Goal: Check status: Check status

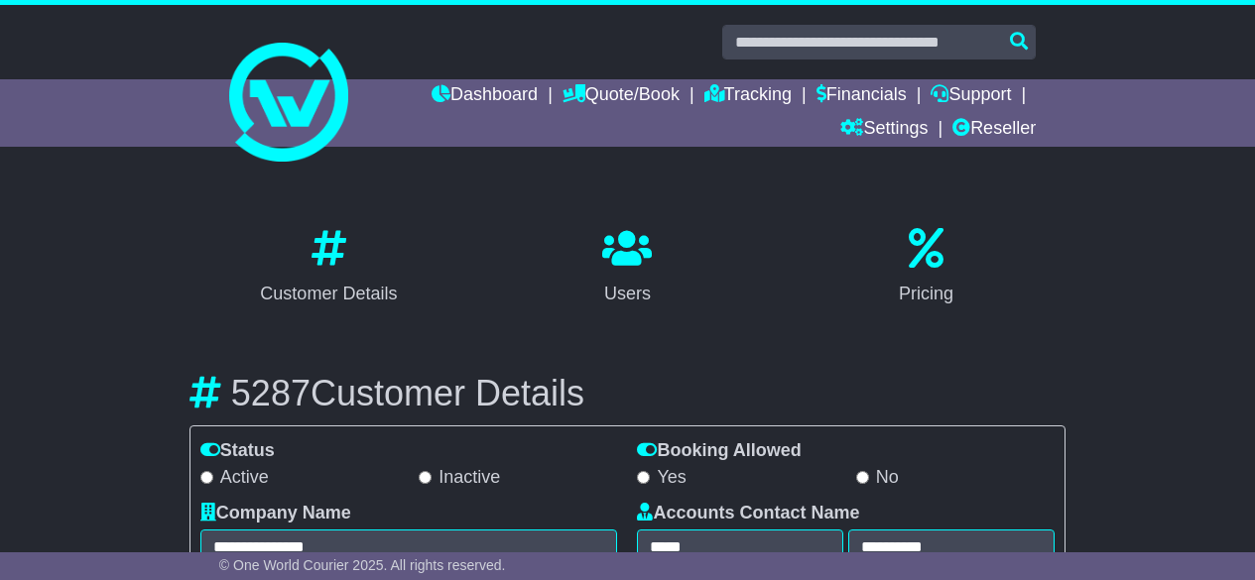
select select "**********"
select select "**"
click at [987, 128] on link "Reseller" at bounding box center [993, 130] width 83 height 34
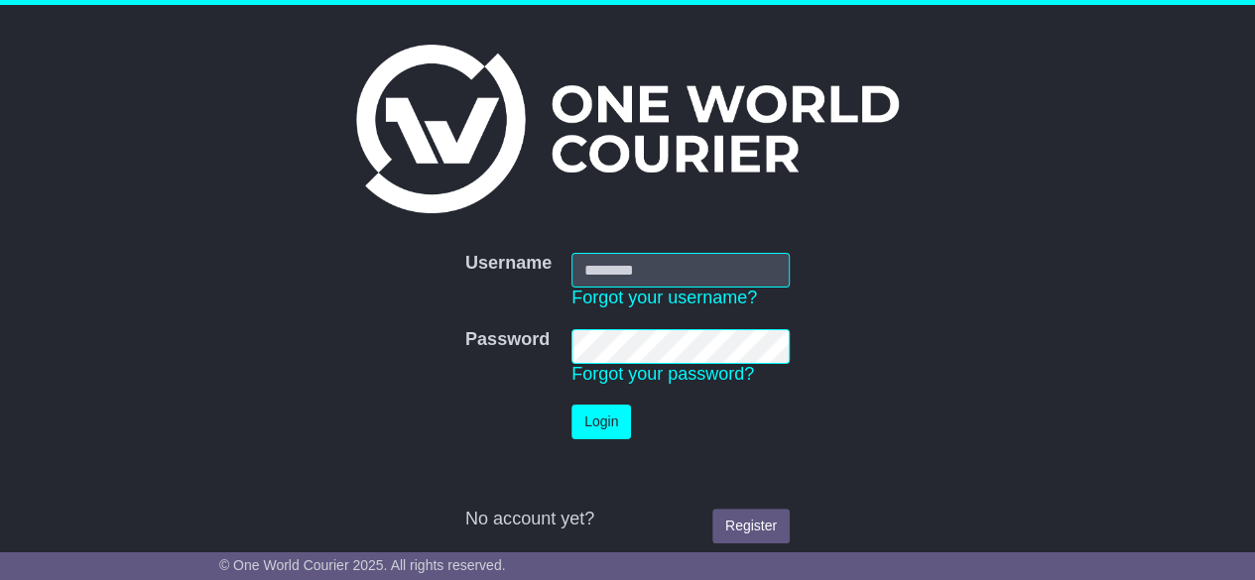
type input "********"
click at [596, 427] on button "Login" at bounding box center [601, 422] width 60 height 35
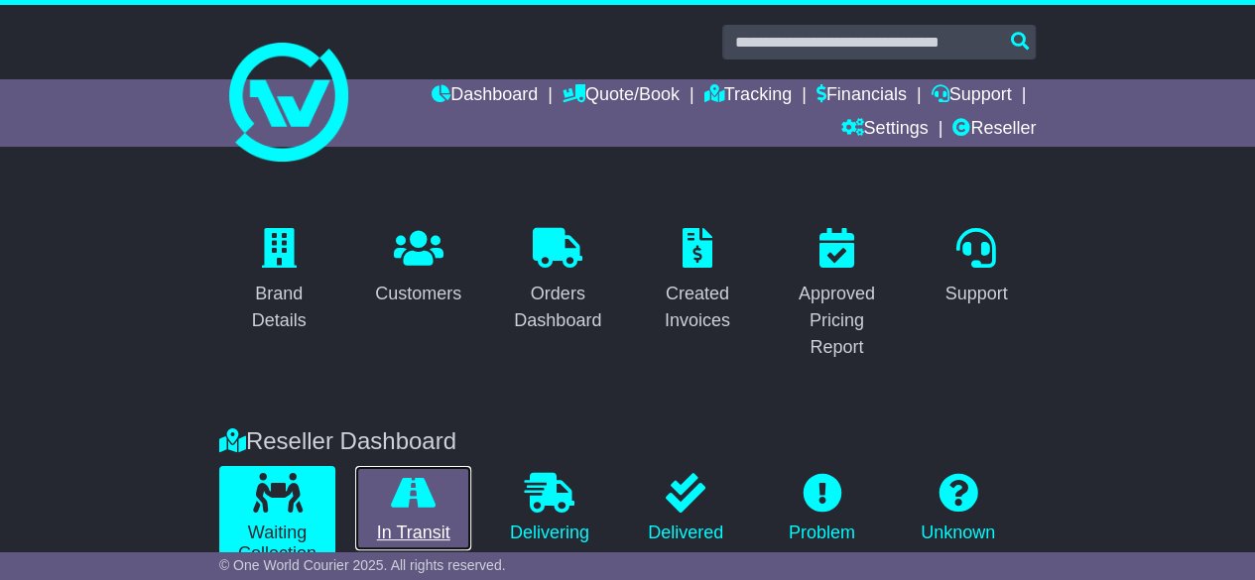
click at [414, 479] on icon at bounding box center [413, 493] width 45 height 40
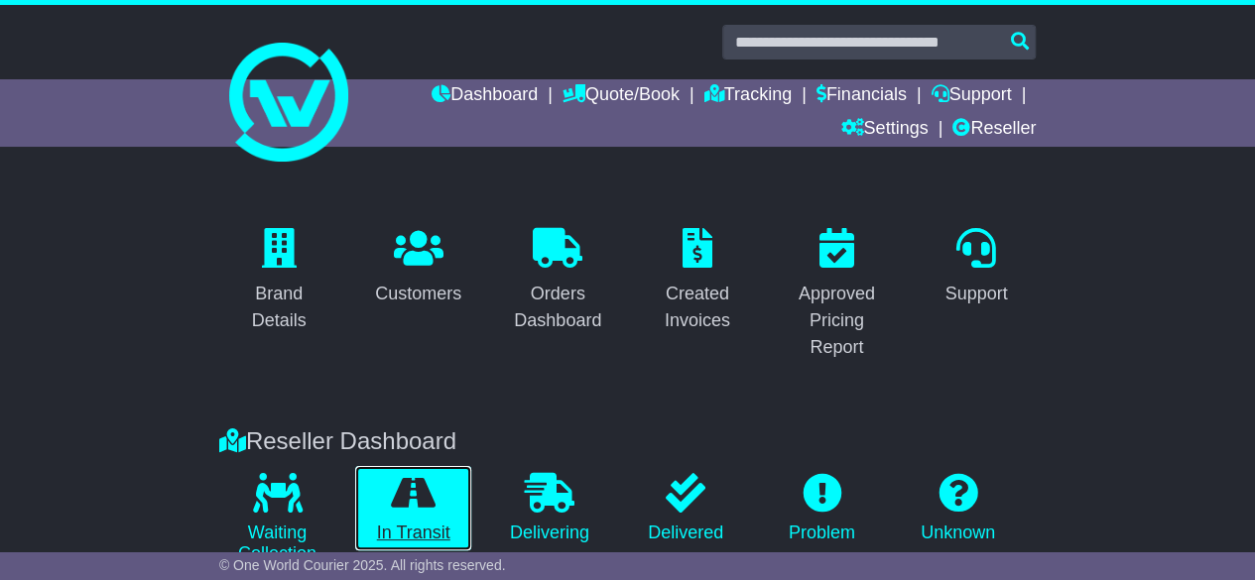
scroll to position [761, 0]
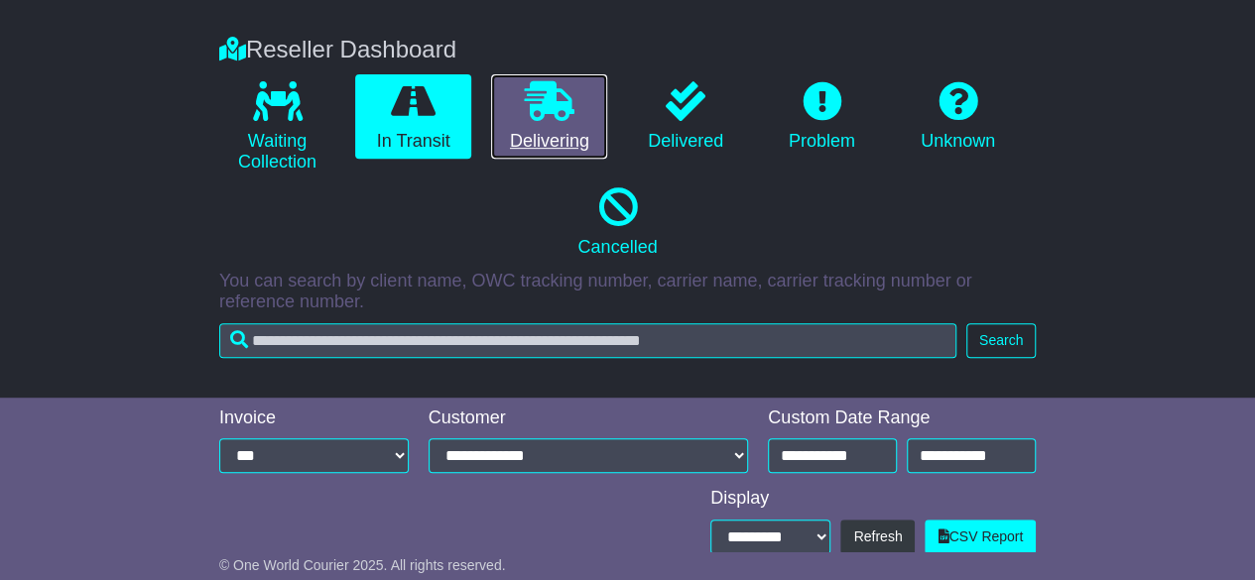
click at [559, 120] on link "Delivering" at bounding box center [549, 116] width 116 height 85
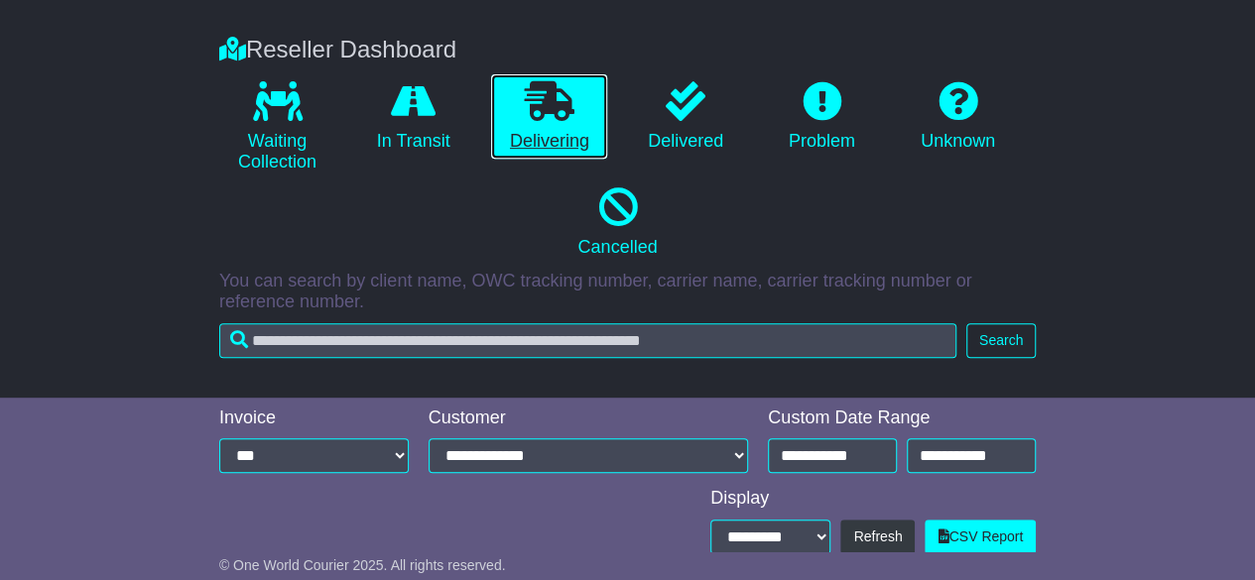
scroll to position [484, 0]
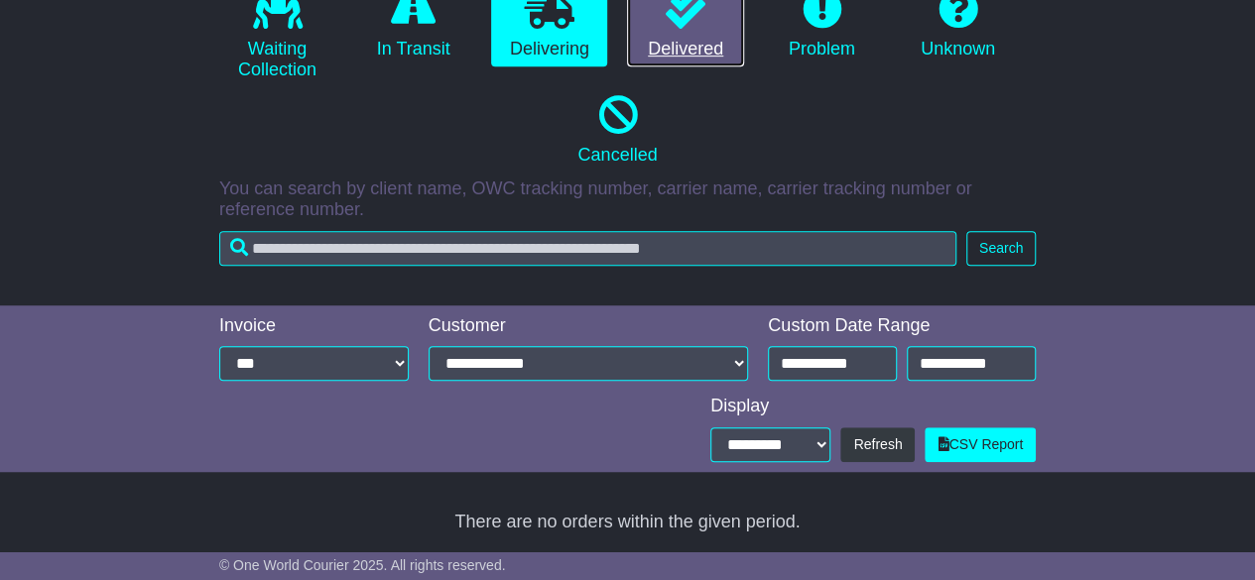
click at [705, 22] on link "Delivered" at bounding box center [685, 24] width 116 height 85
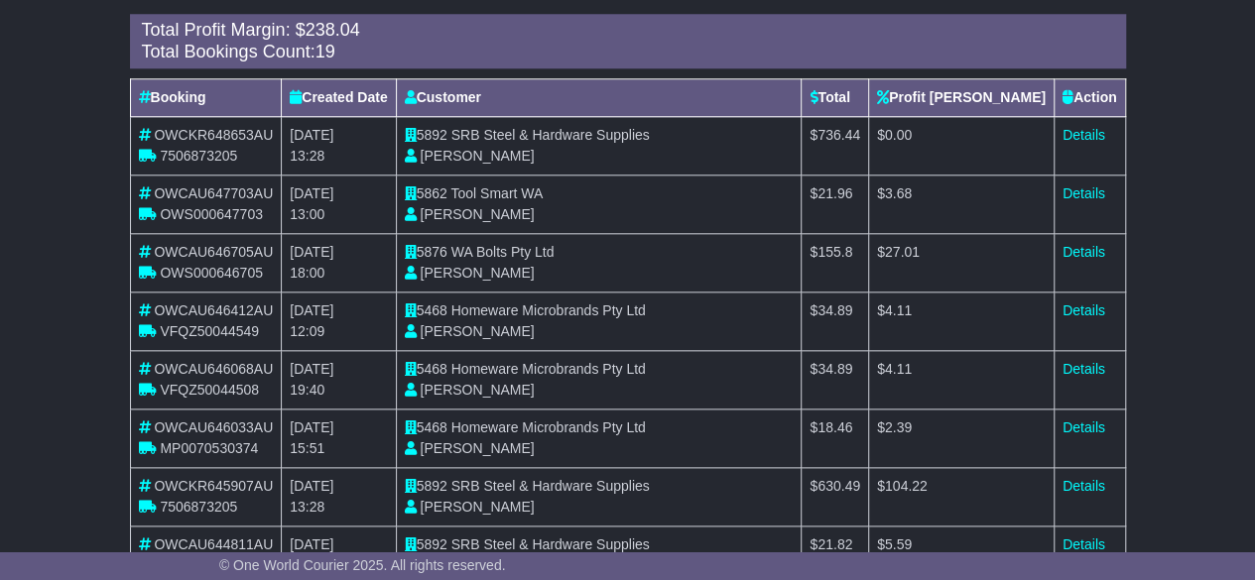
scroll to position [980, 0]
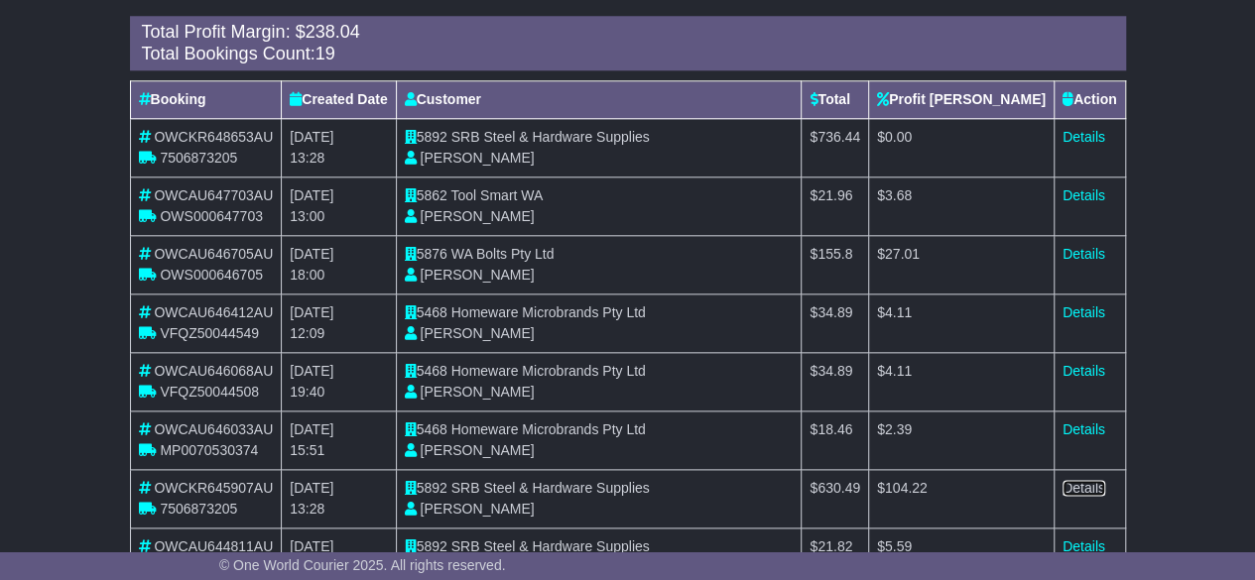
click at [1071, 489] on link "Details" at bounding box center [1083, 488] width 43 height 16
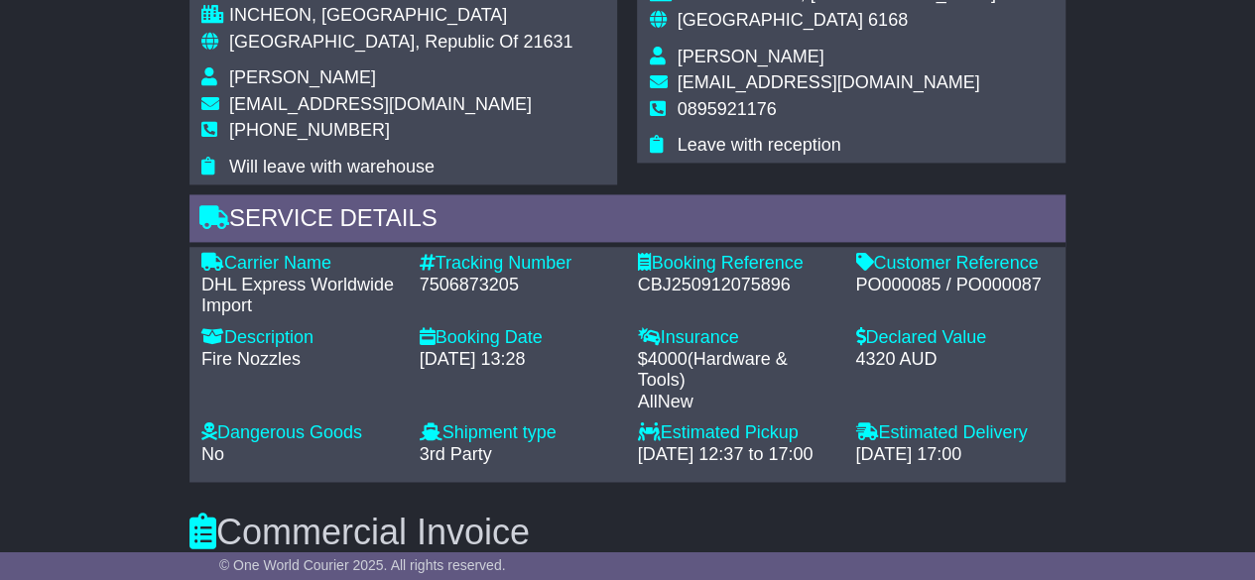
scroll to position [1378, 0]
click at [470, 274] on div "7506873205" at bounding box center [519, 285] width 198 height 22
copy div "7506873205"
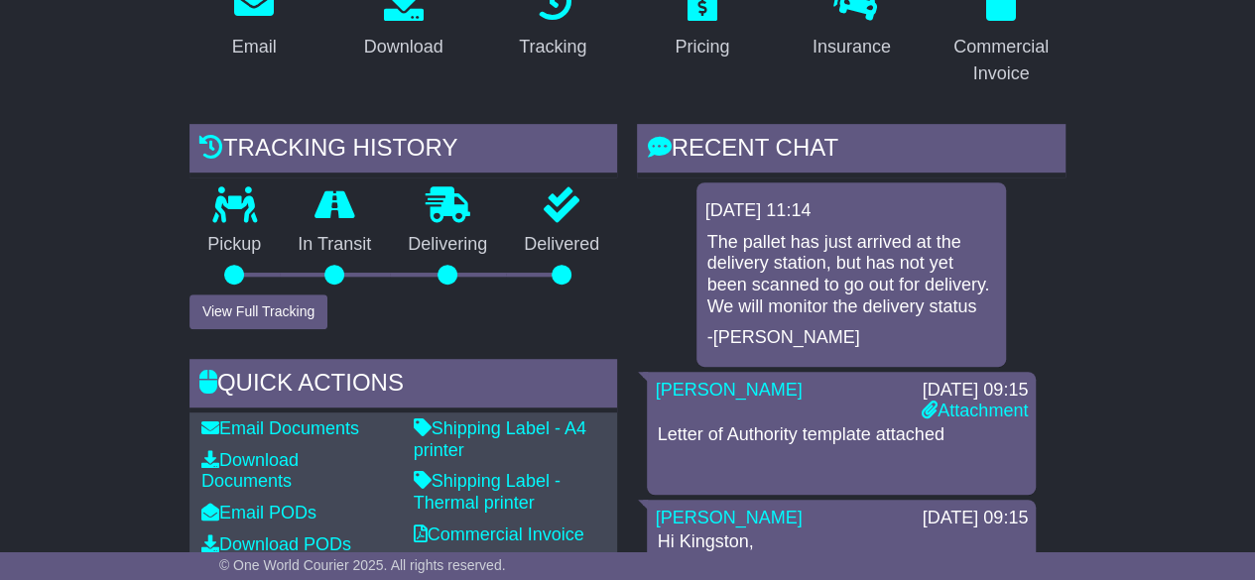
scroll to position [0, 0]
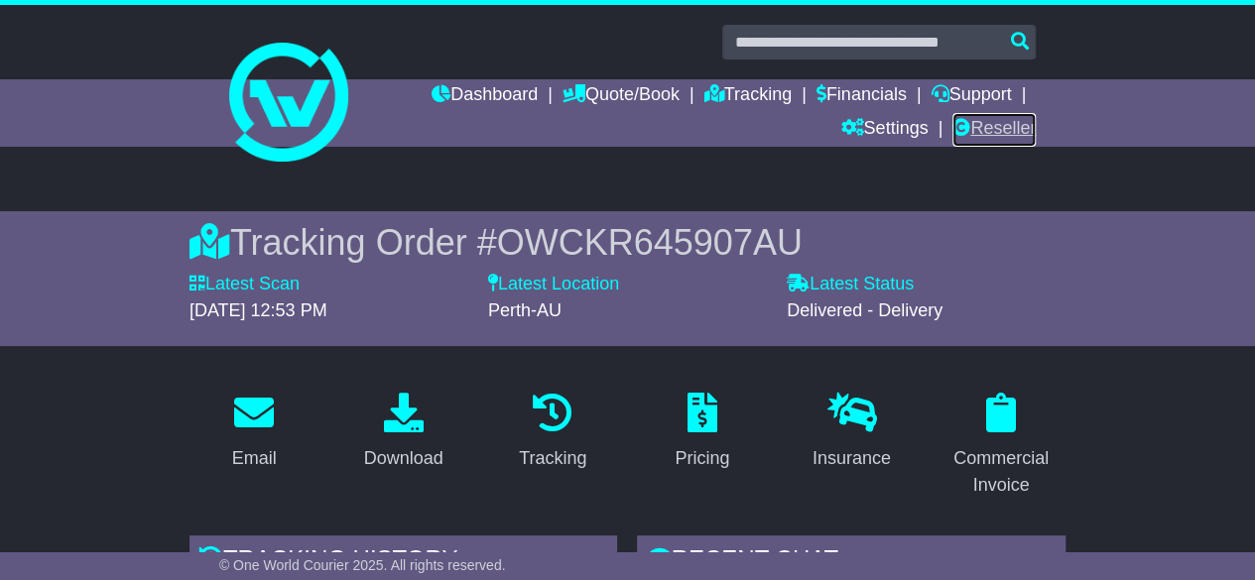
click at [1015, 137] on link "Reseller" at bounding box center [993, 130] width 83 height 34
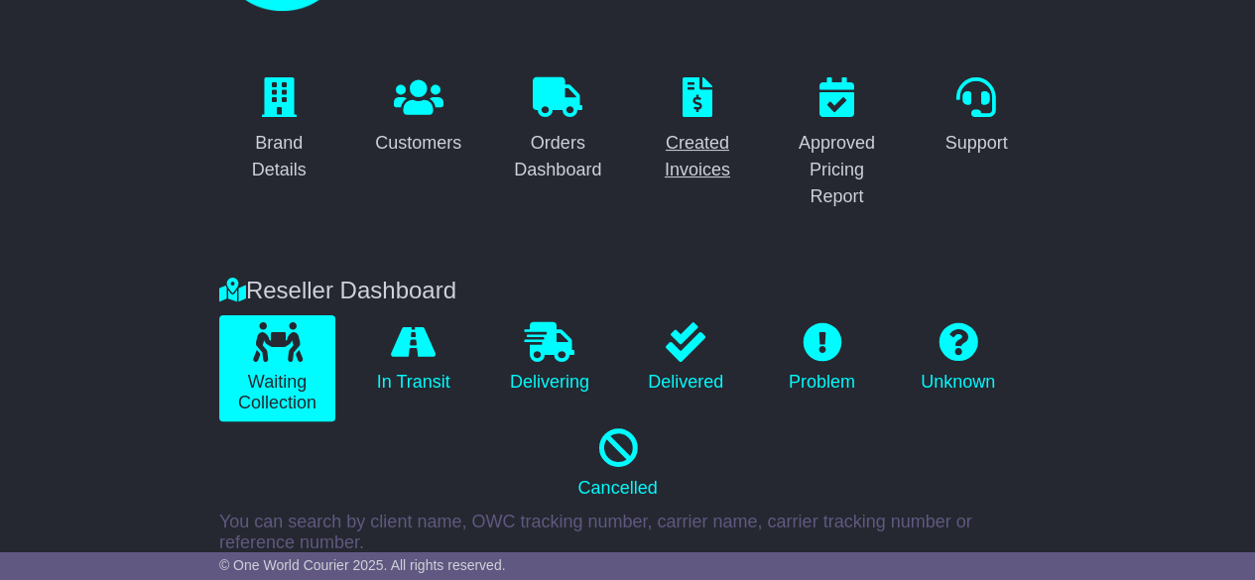
scroll to position [155, 0]
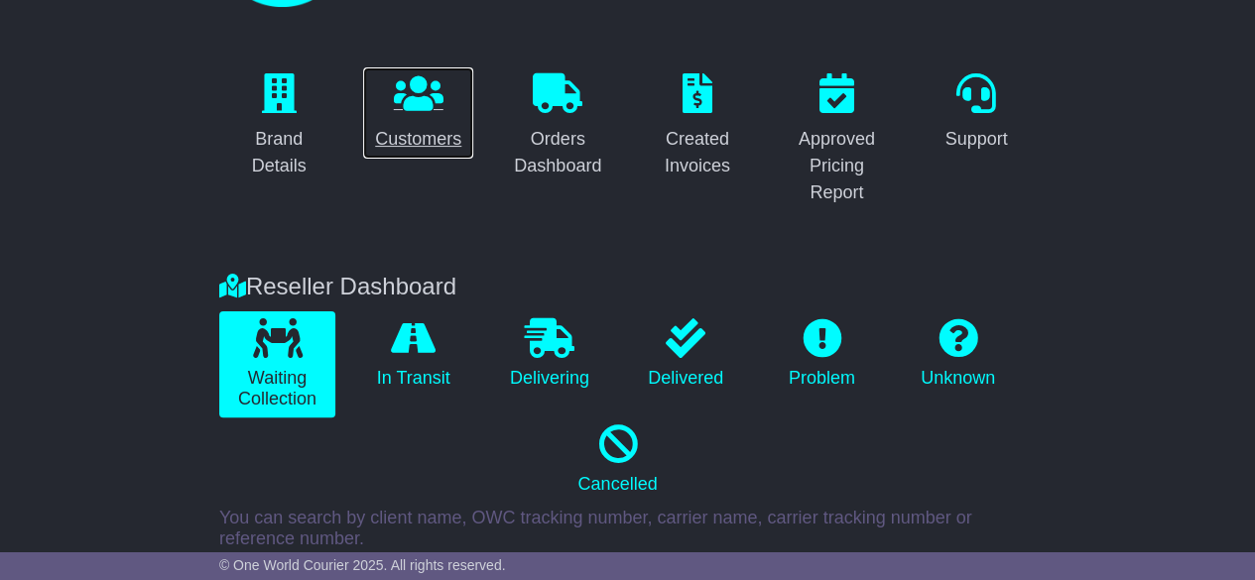
click at [451, 109] on p at bounding box center [418, 94] width 86 height 43
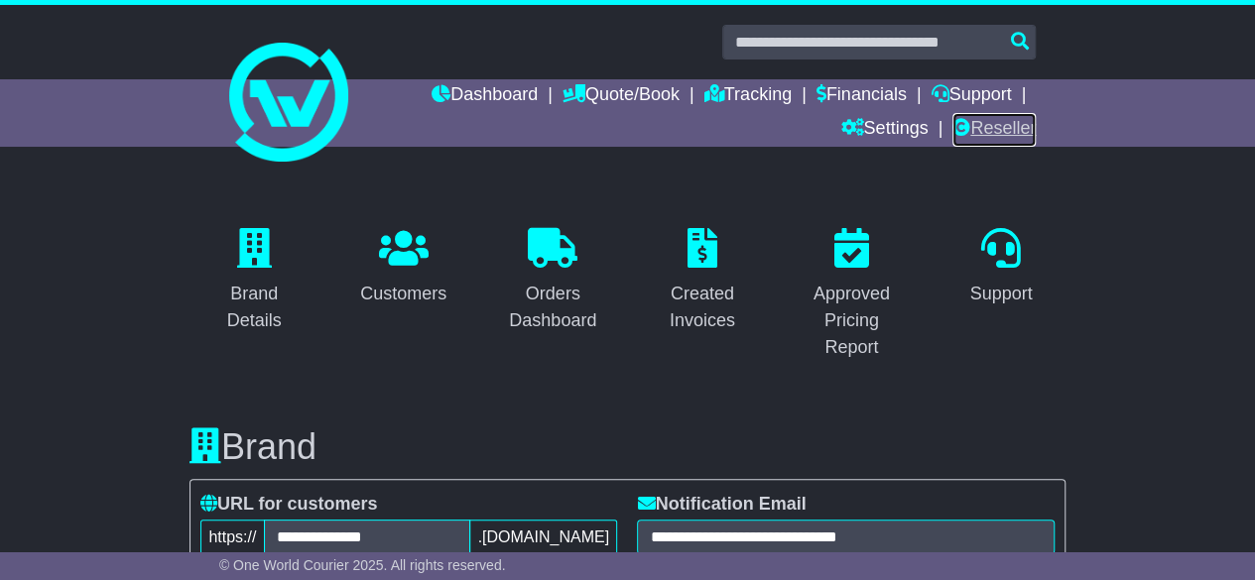
click at [1003, 132] on link "Reseller" at bounding box center [993, 130] width 83 height 34
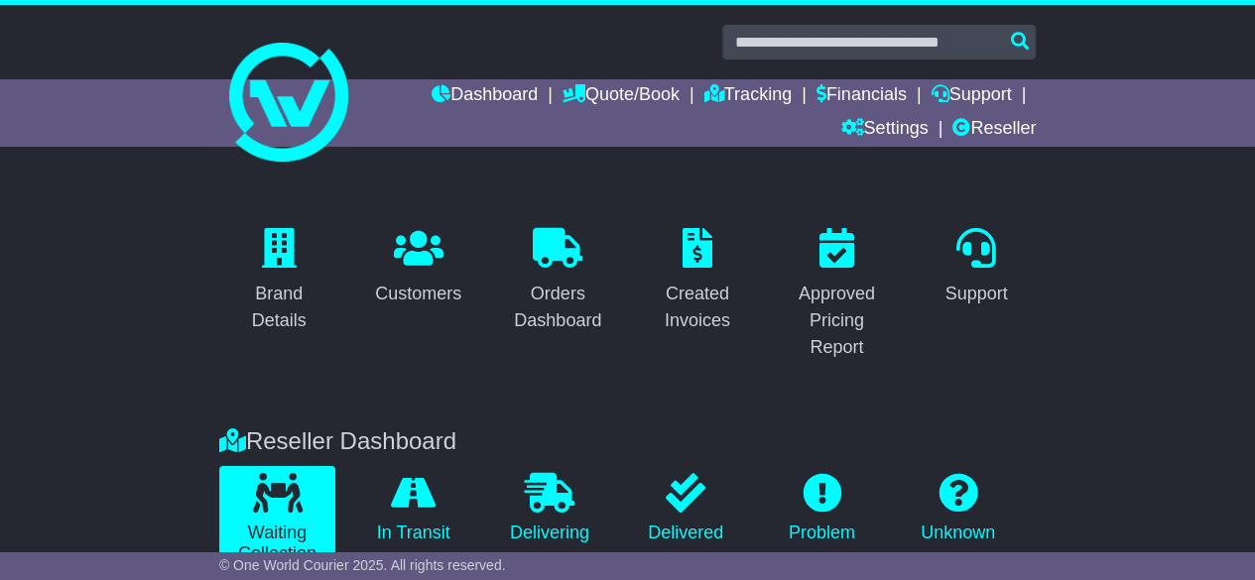
scroll to position [2, 0]
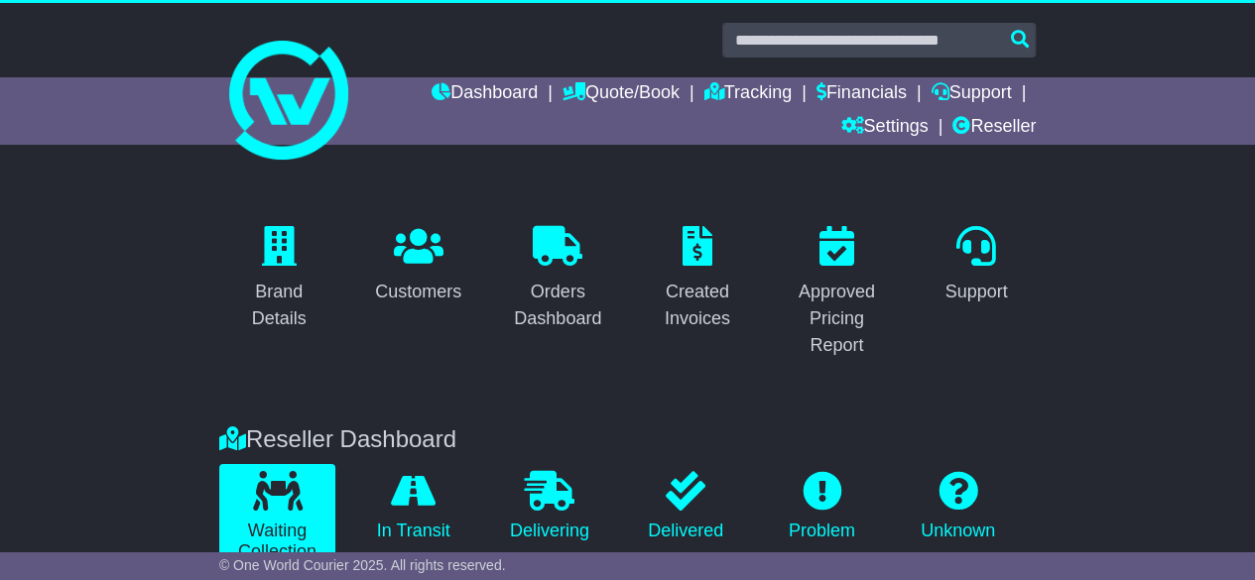
click at [1037, 127] on div "Dashboard Quote/Book Domestic International Saved Quotes Drafts Domestic Quote …" at bounding box center [627, 110] width 836 height 67
click at [1023, 126] on link "Reseller" at bounding box center [993, 128] width 83 height 34
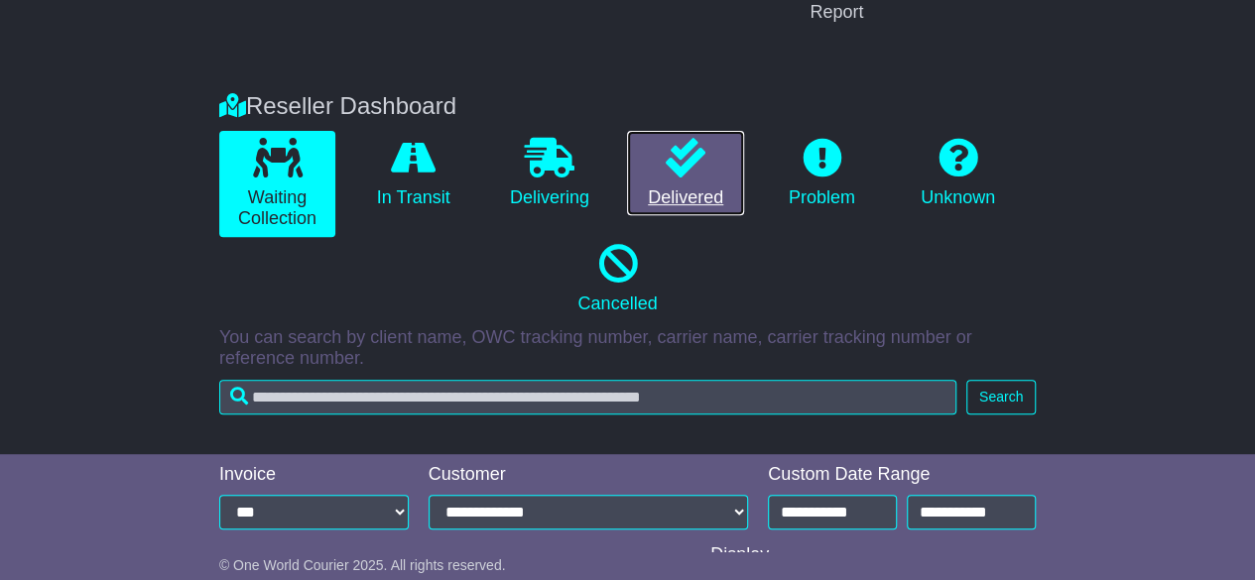
click at [696, 173] on icon at bounding box center [686, 158] width 40 height 40
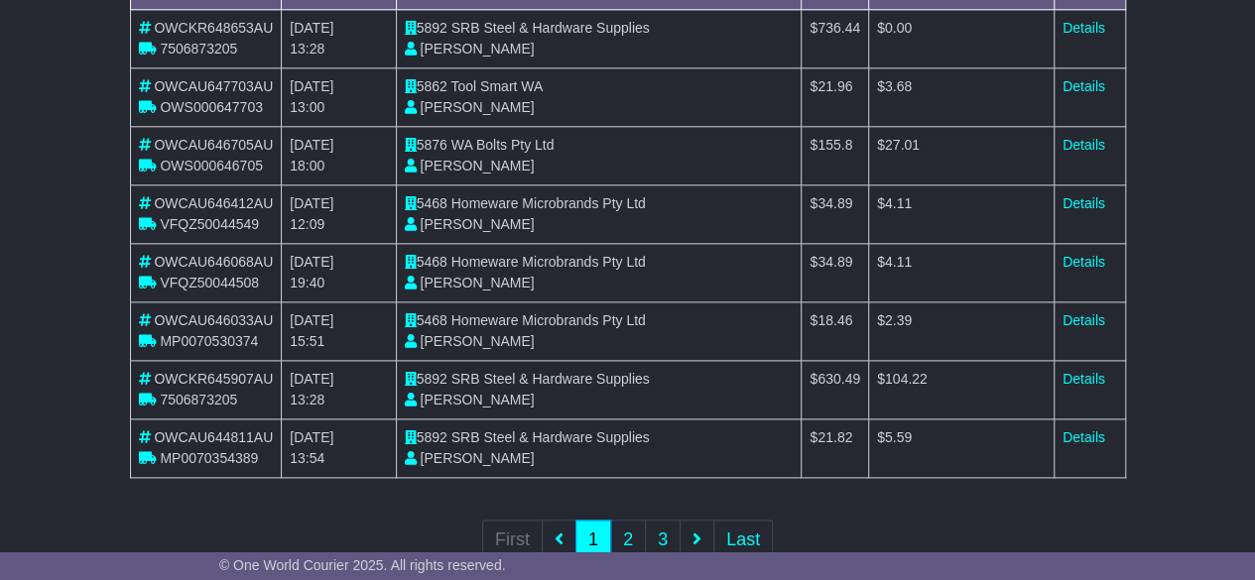
scroll to position [1088, 0]
click at [1093, 381] on link "Details" at bounding box center [1083, 380] width 43 height 16
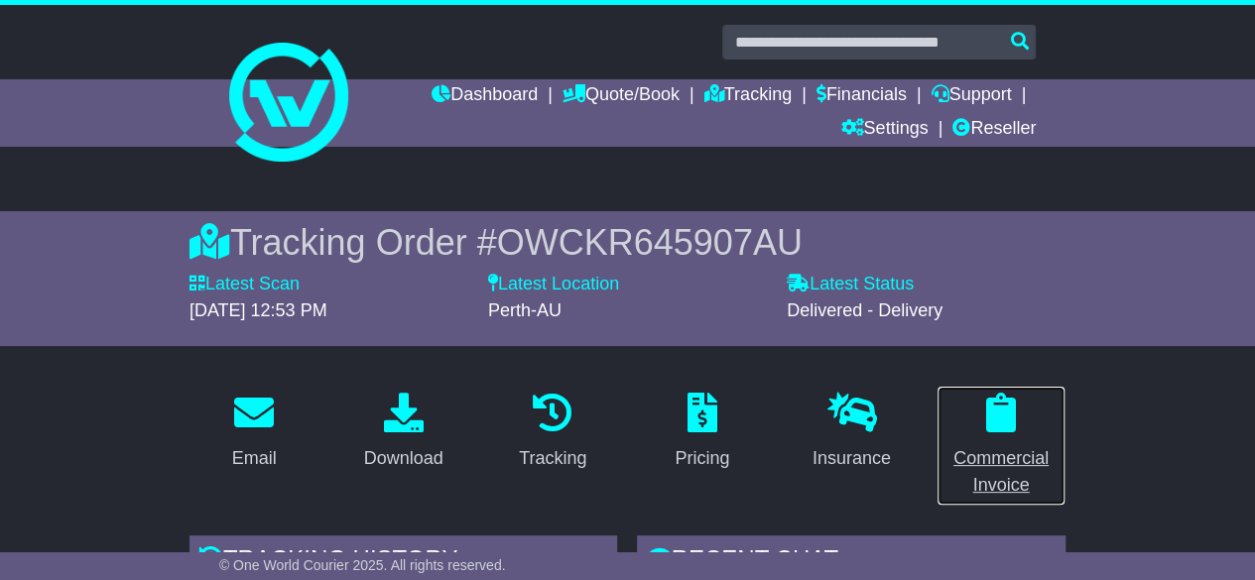
click at [1005, 388] on link "Commercial Invoice" at bounding box center [1001, 446] width 130 height 120
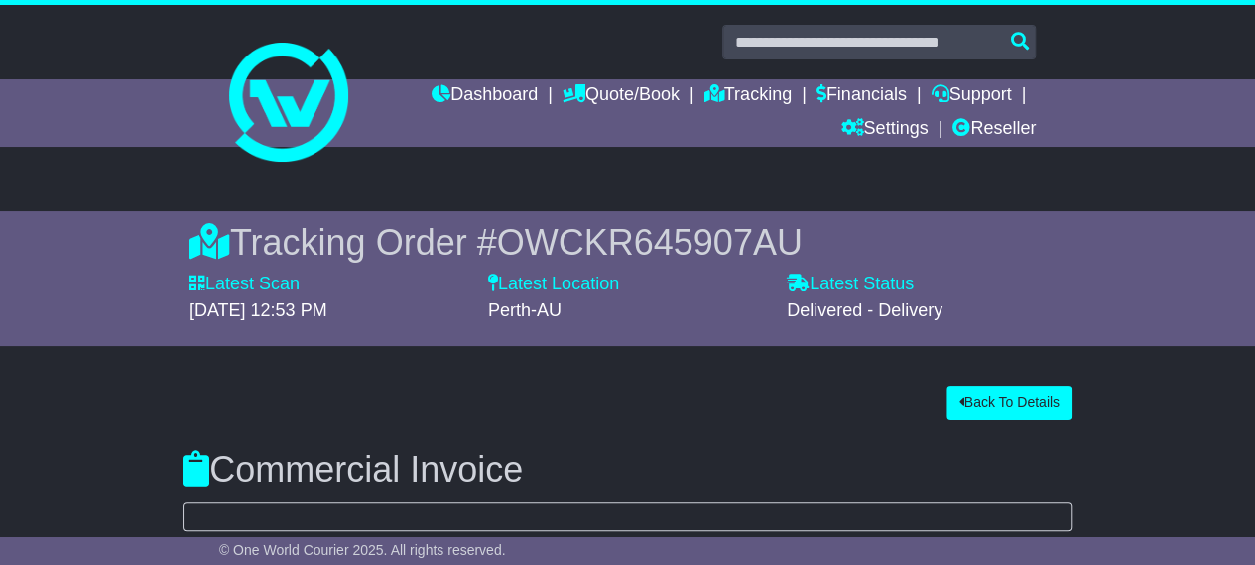
select select "********"
select select "***"
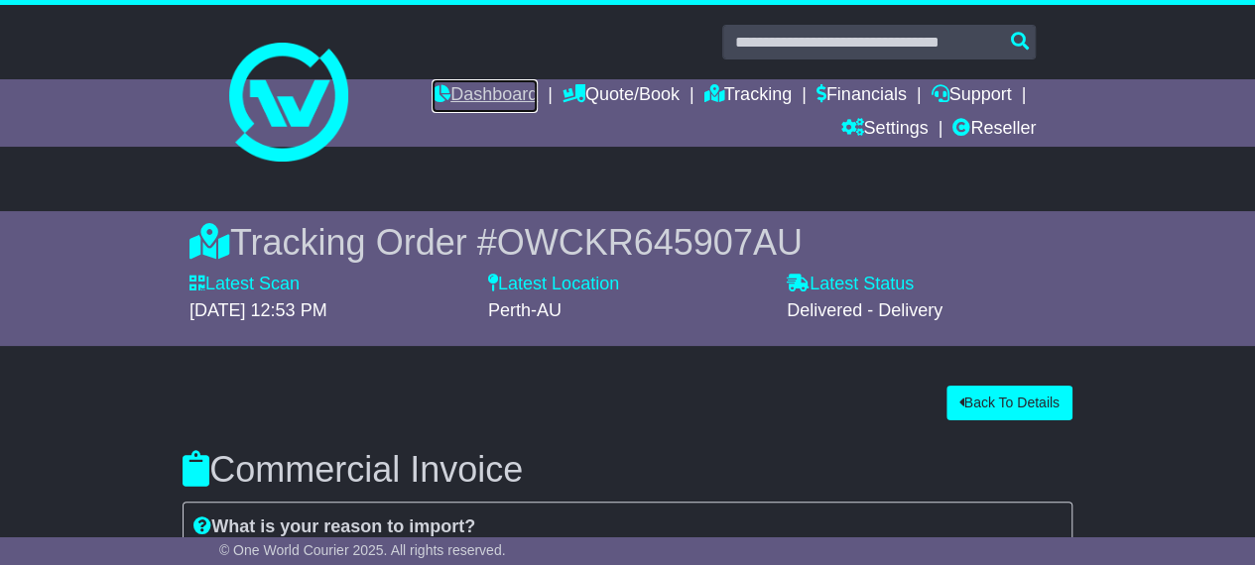
click at [483, 92] on link "Dashboard" at bounding box center [485, 96] width 106 height 34
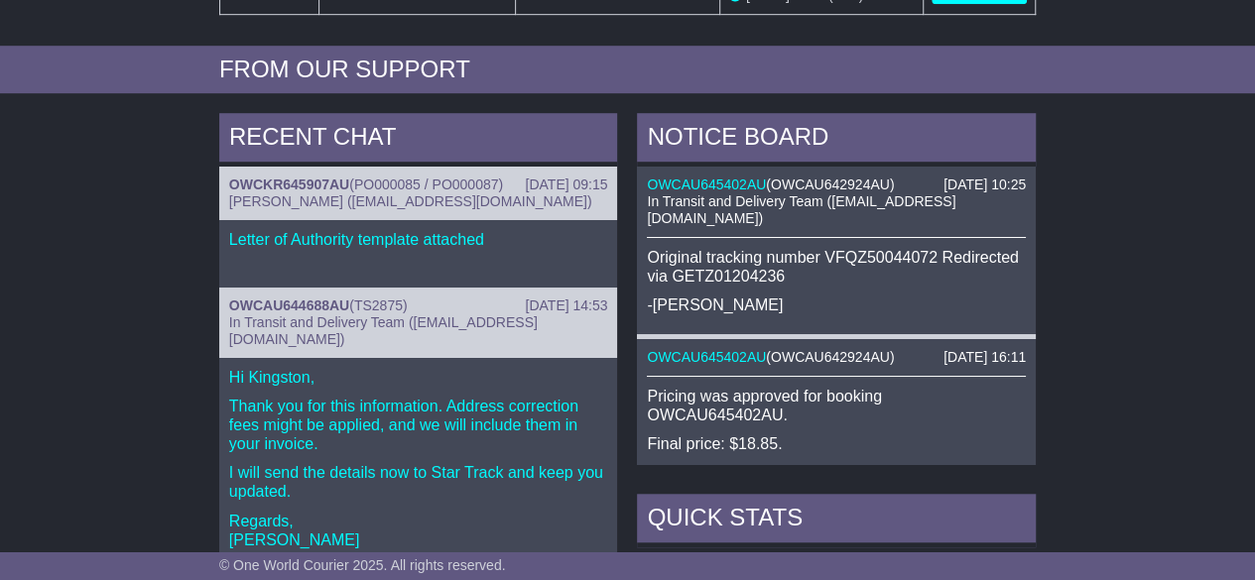
scroll to position [618, 0]
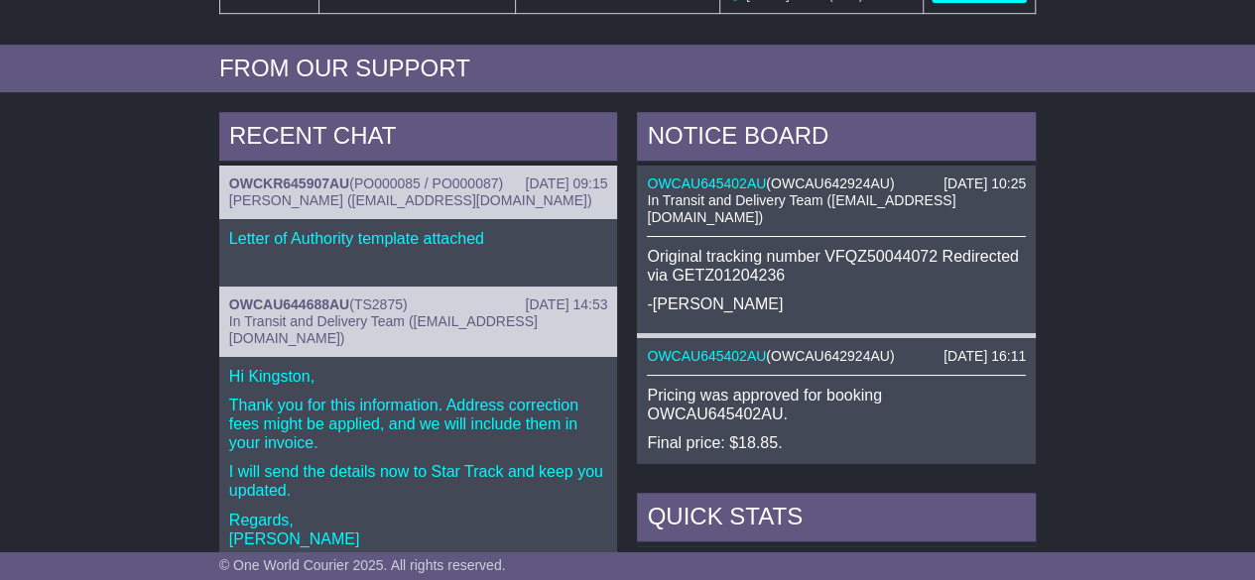
click at [795, 248] on p "Original tracking number VFQZ50044072 Redirected via GETZ01204236" at bounding box center [836, 266] width 379 height 38
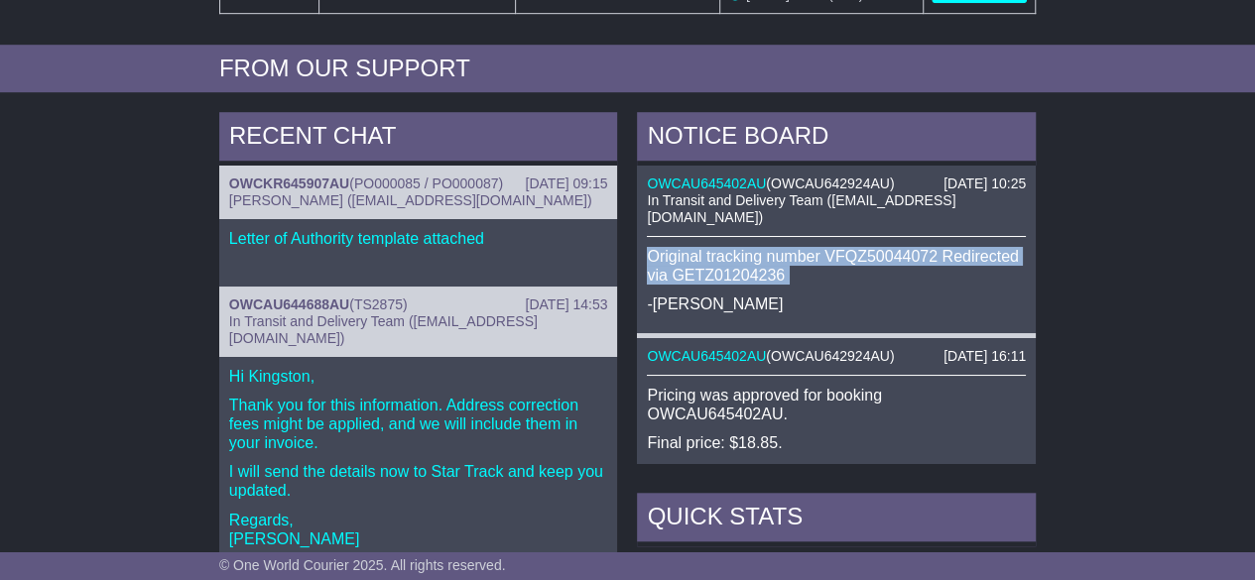
click at [795, 248] on p "Original tracking number VFQZ50044072 Redirected via GETZ01204236" at bounding box center [836, 266] width 379 height 38
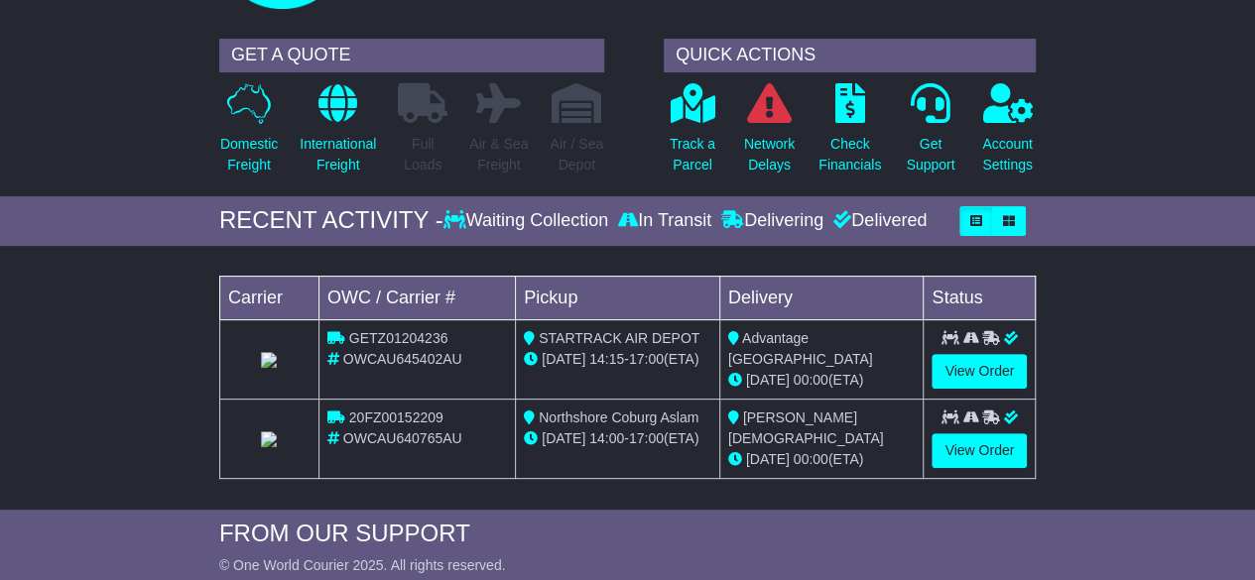
scroll to position [0, 0]
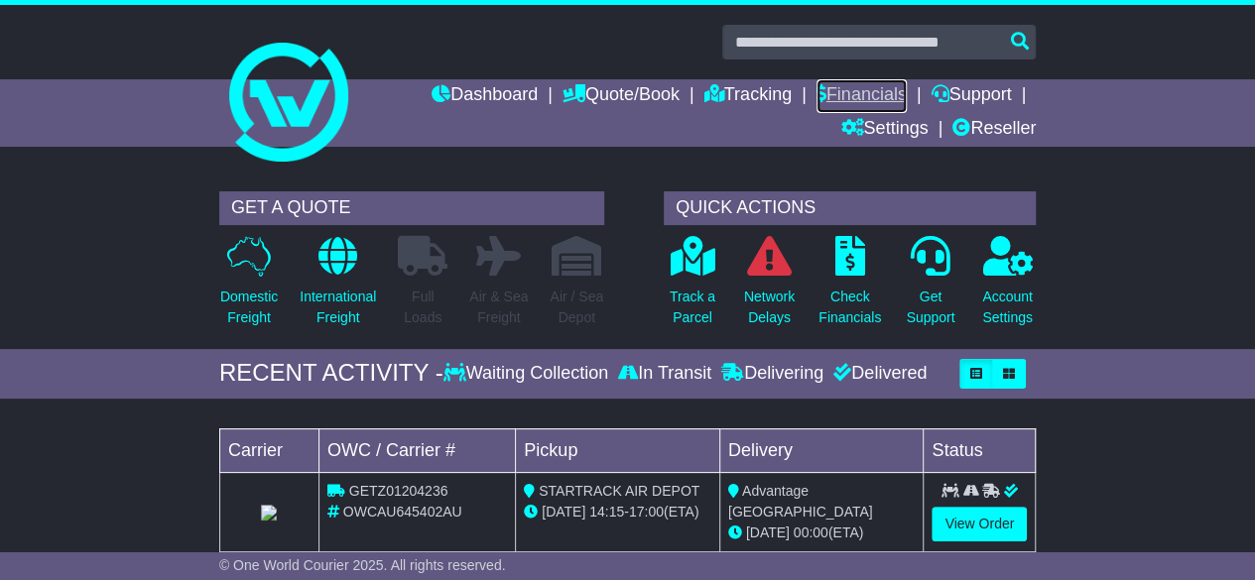
click at [871, 96] on link "Financials" at bounding box center [861, 96] width 90 height 34
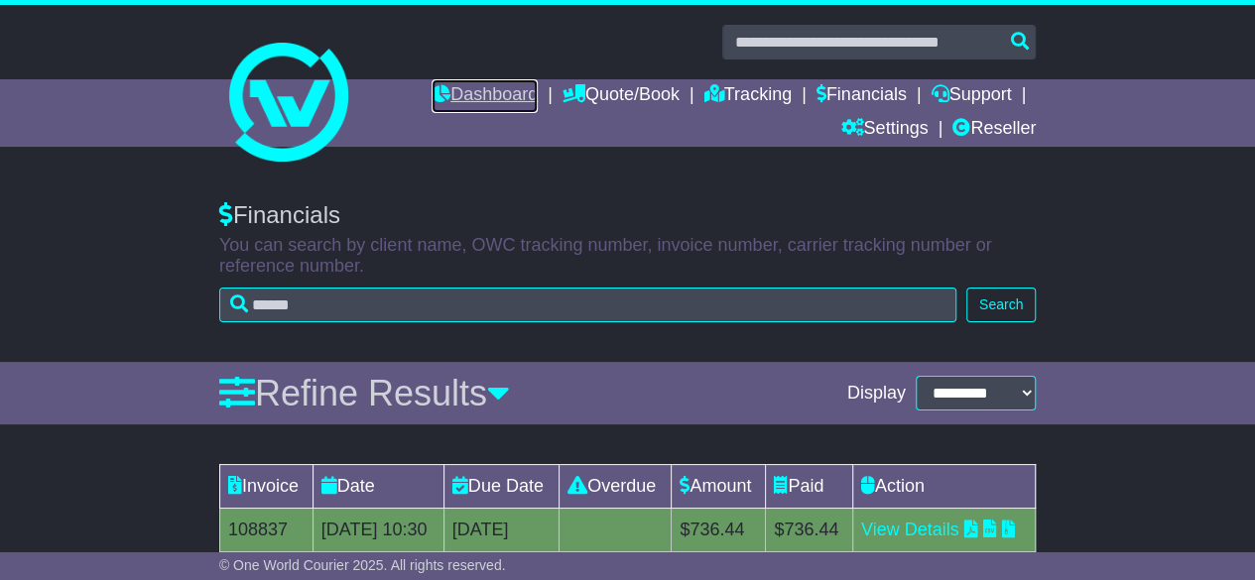
click at [487, 86] on link "Dashboard" at bounding box center [485, 96] width 106 height 34
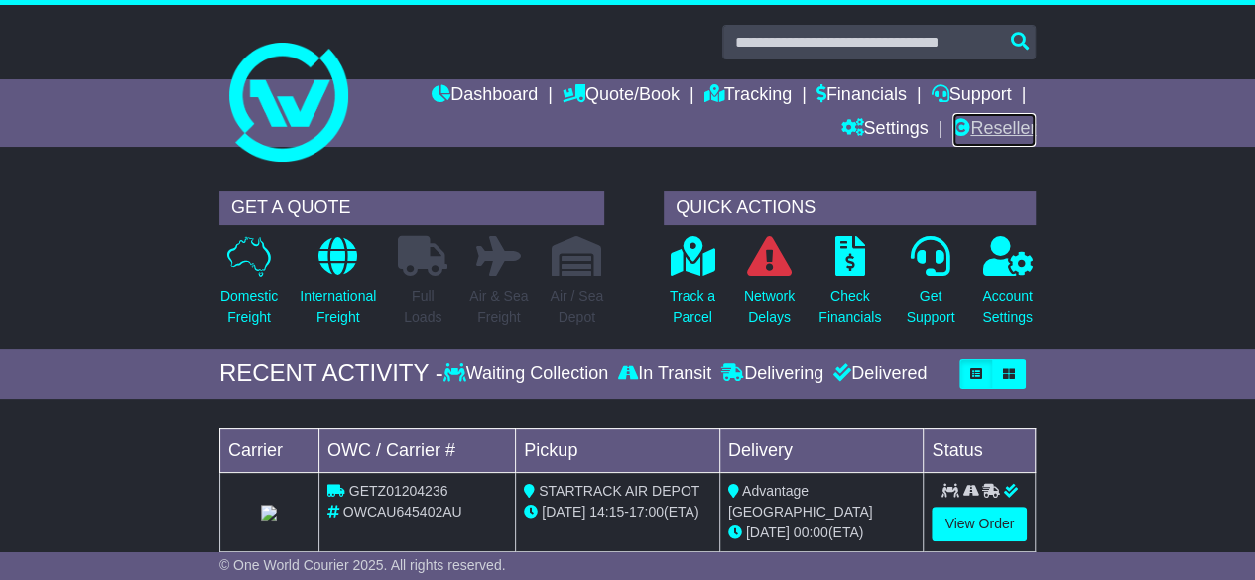
click at [1004, 128] on link "Reseller" at bounding box center [993, 130] width 83 height 34
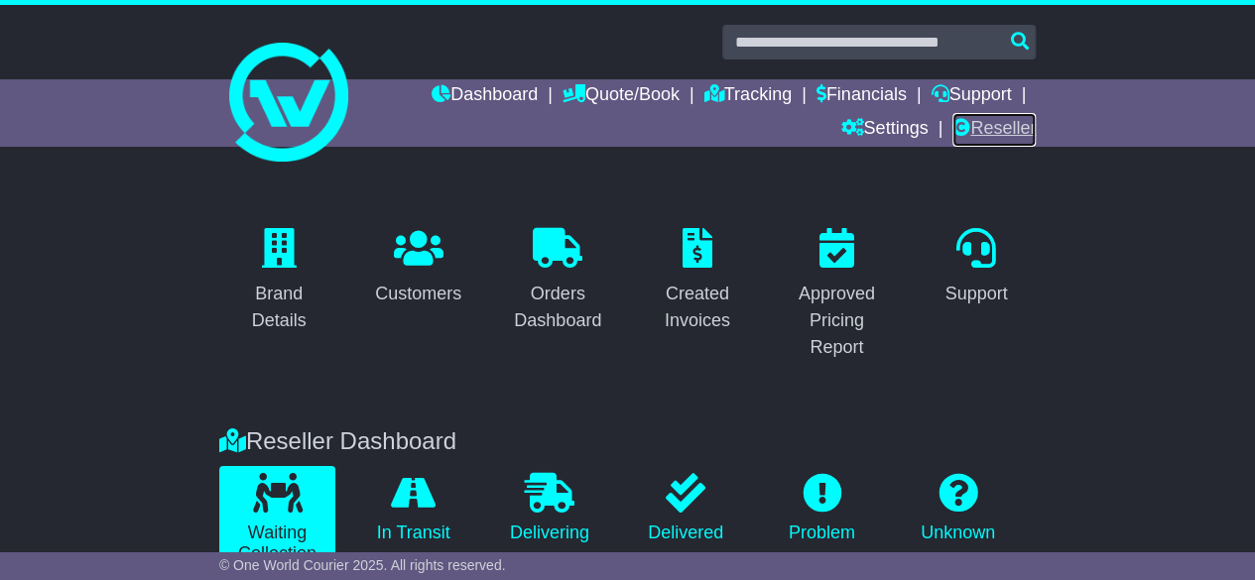
click at [984, 128] on link "Reseller" at bounding box center [993, 130] width 83 height 34
click at [881, 98] on link "Financials" at bounding box center [861, 96] width 90 height 34
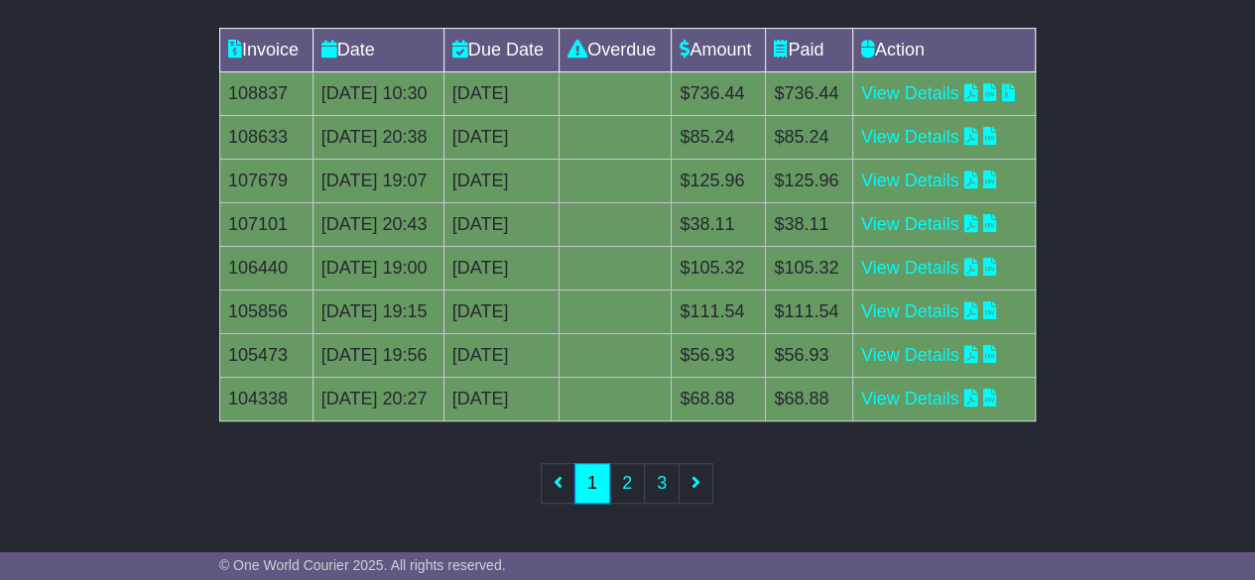
scroll to position [317, 0]
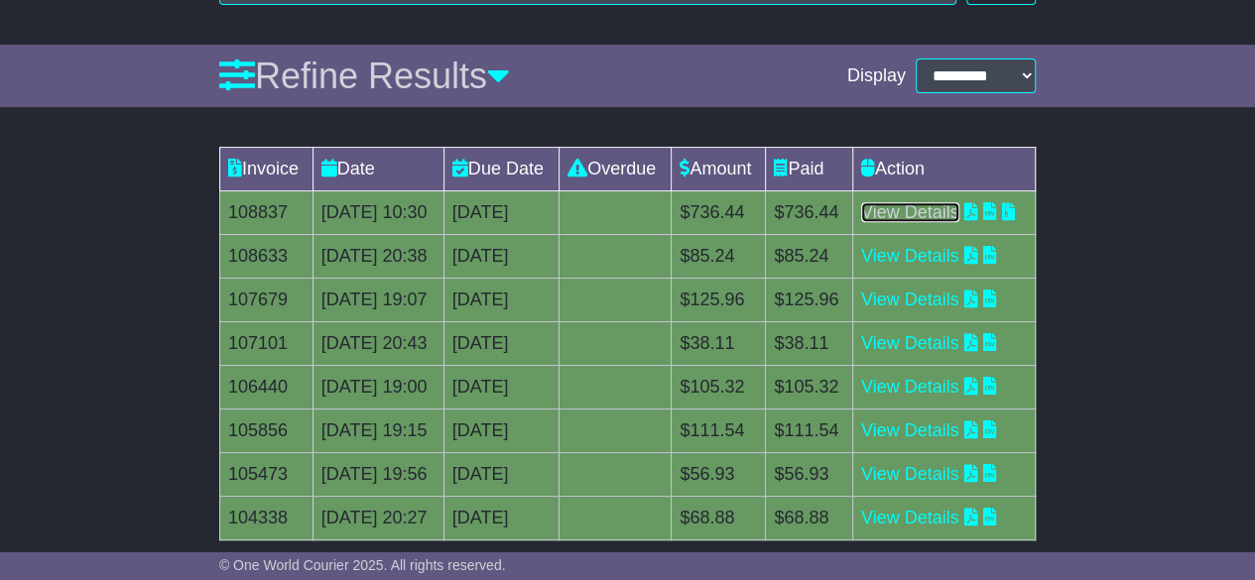
click at [946, 222] on link "View Details" at bounding box center [910, 212] width 98 height 20
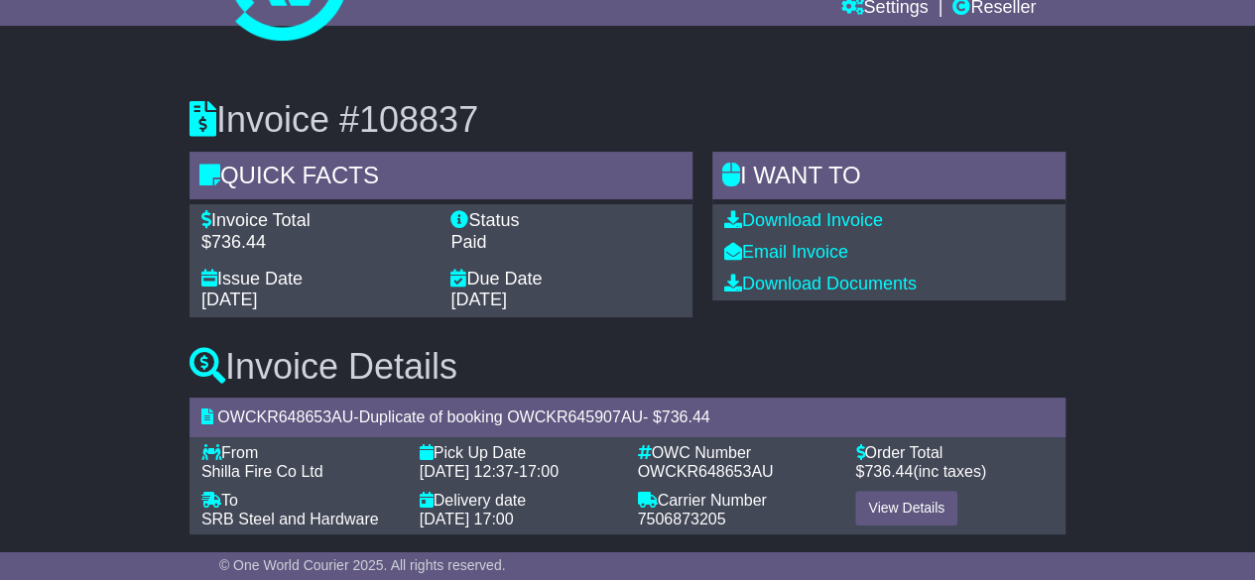
scroll to position [139, 0]
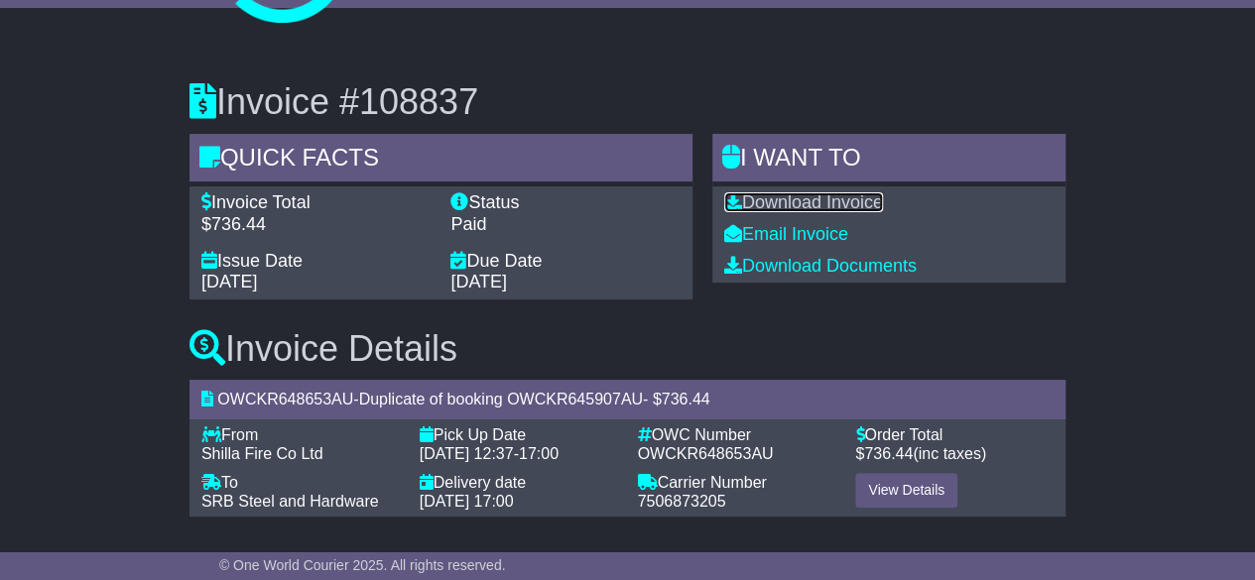
click at [774, 200] on link "Download Invoice" at bounding box center [803, 202] width 159 height 20
click at [851, 84] on h3 "Invoice #108837" at bounding box center [627, 102] width 876 height 40
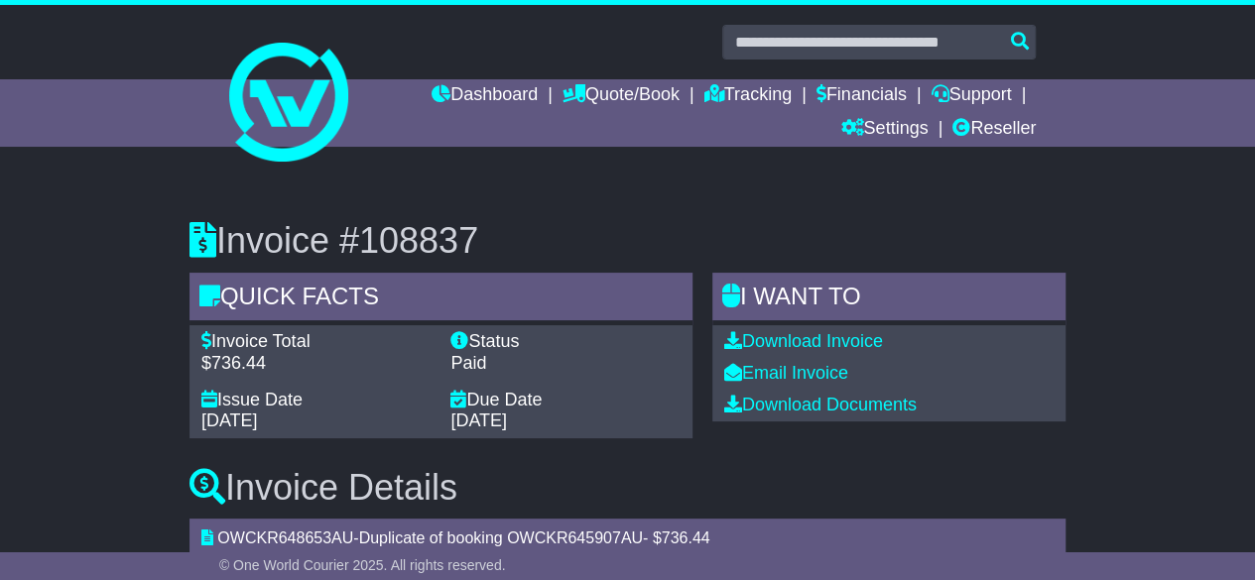
click at [641, 505] on h3 "Invoice Details" at bounding box center [627, 488] width 876 height 40
click at [258, 417] on div "19 Sep 2025" at bounding box center [315, 422] width 229 height 22
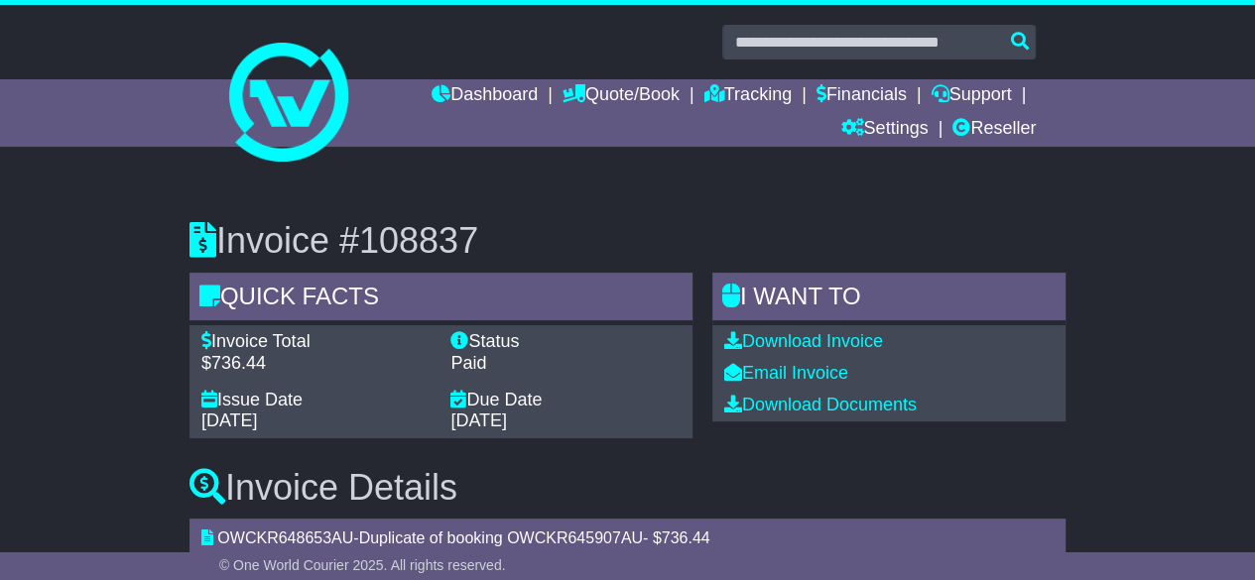
click at [543, 435] on div "Invoice Total $736.44 Status Paid Issue Date 19 Sep 2025 Due Date 19 Sep 2025" at bounding box center [440, 381] width 503 height 112
click at [504, 396] on div "Due Date" at bounding box center [564, 401] width 229 height 22
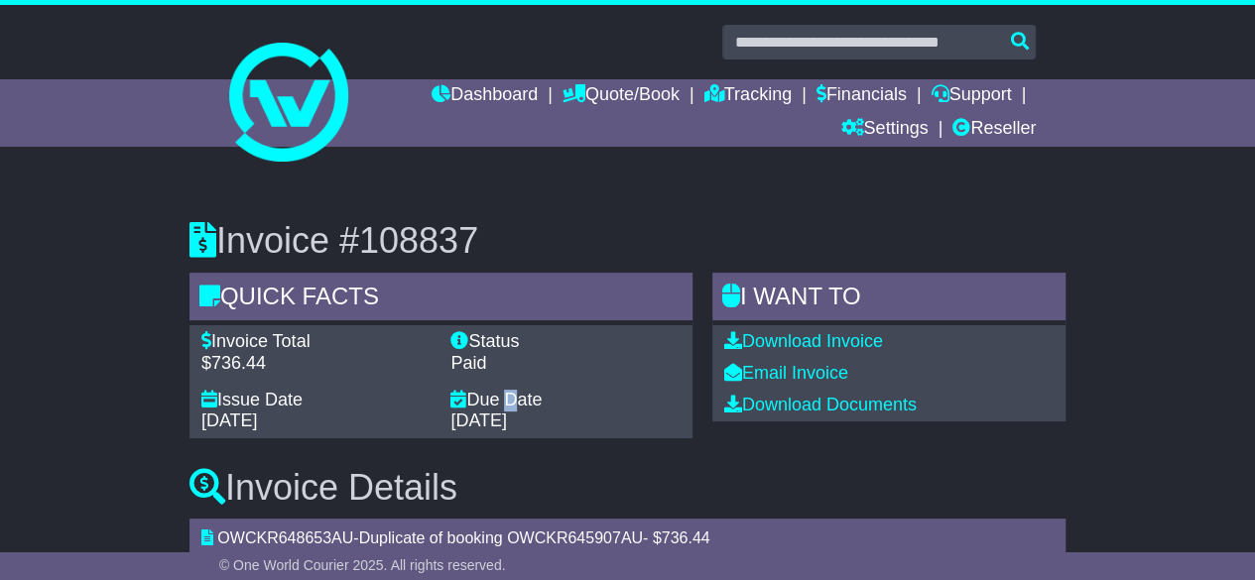
click at [504, 396] on div "Due Date" at bounding box center [564, 401] width 229 height 22
click at [993, 130] on link "Reseller" at bounding box center [993, 130] width 83 height 34
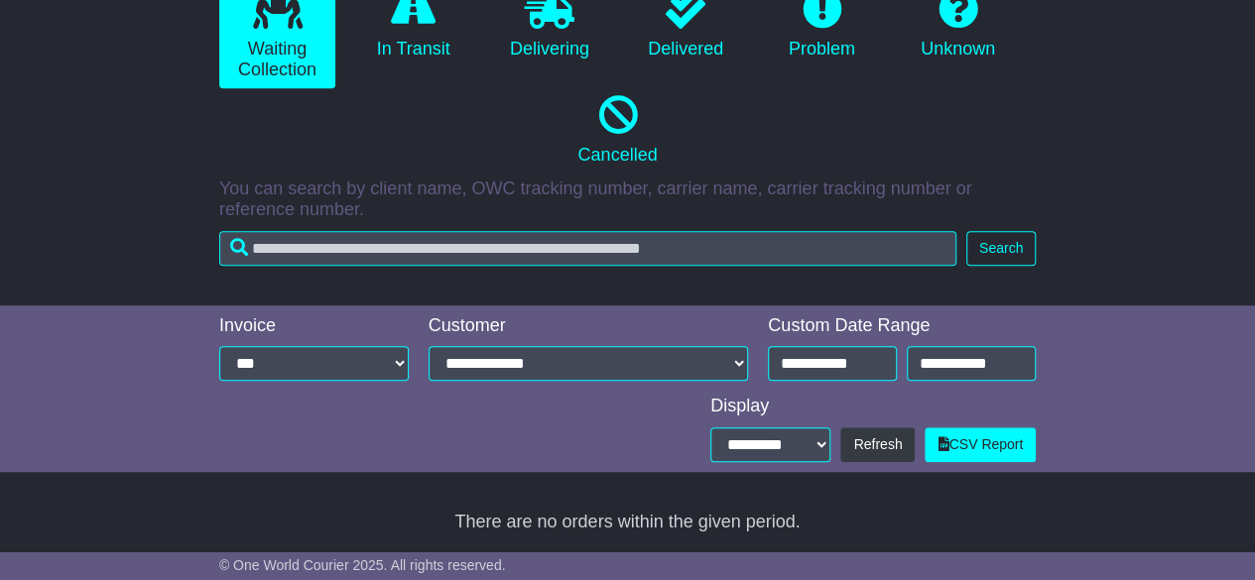
scroll to position [310, 0]
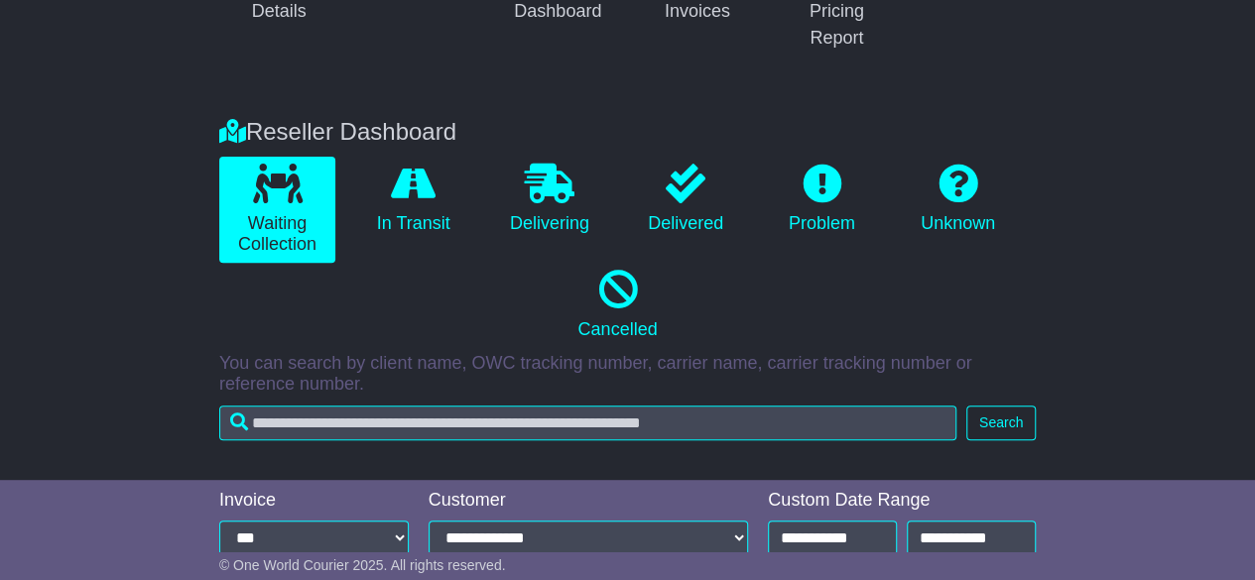
click at [435, 239] on li "In Transit" at bounding box center [413, 210] width 136 height 106
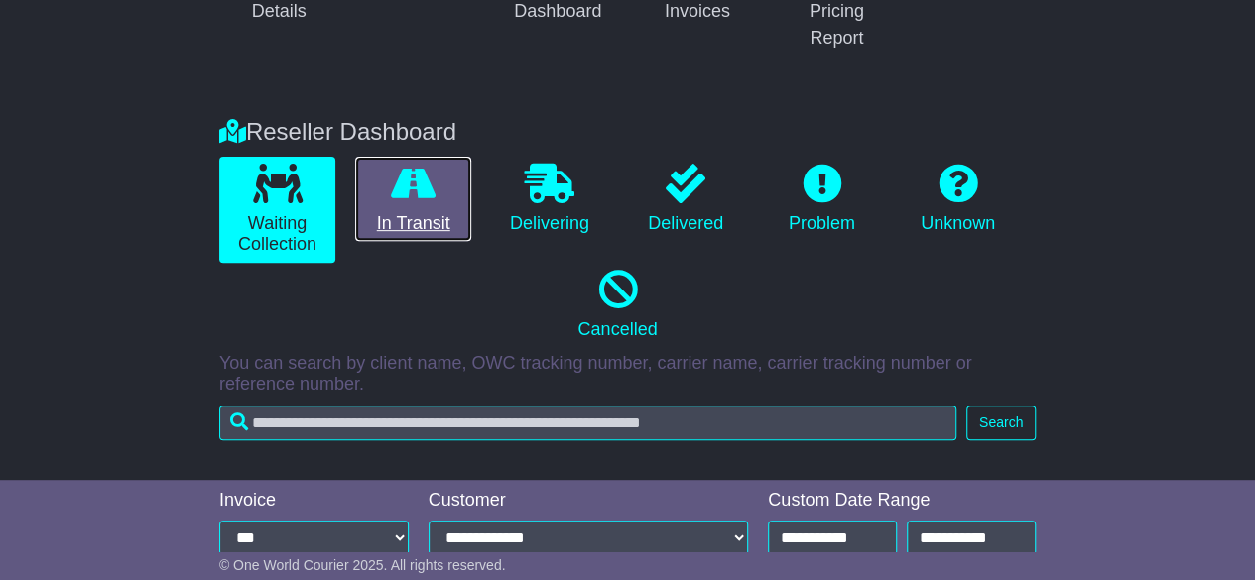
click at [435, 225] on link "In Transit" at bounding box center [413, 199] width 116 height 85
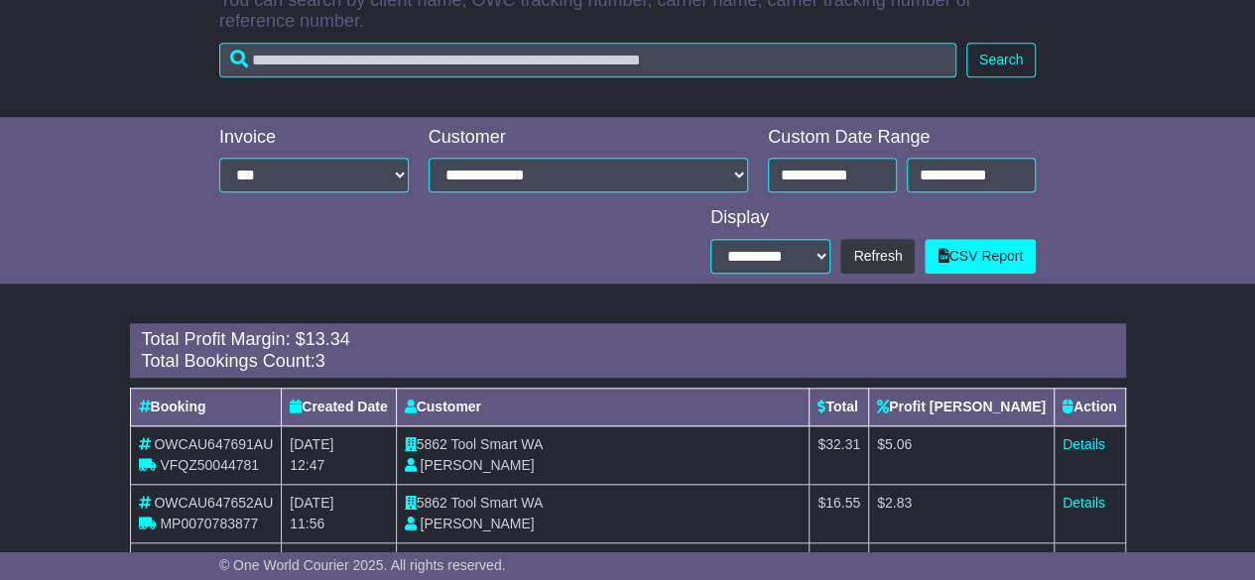
scroll to position [761, 0]
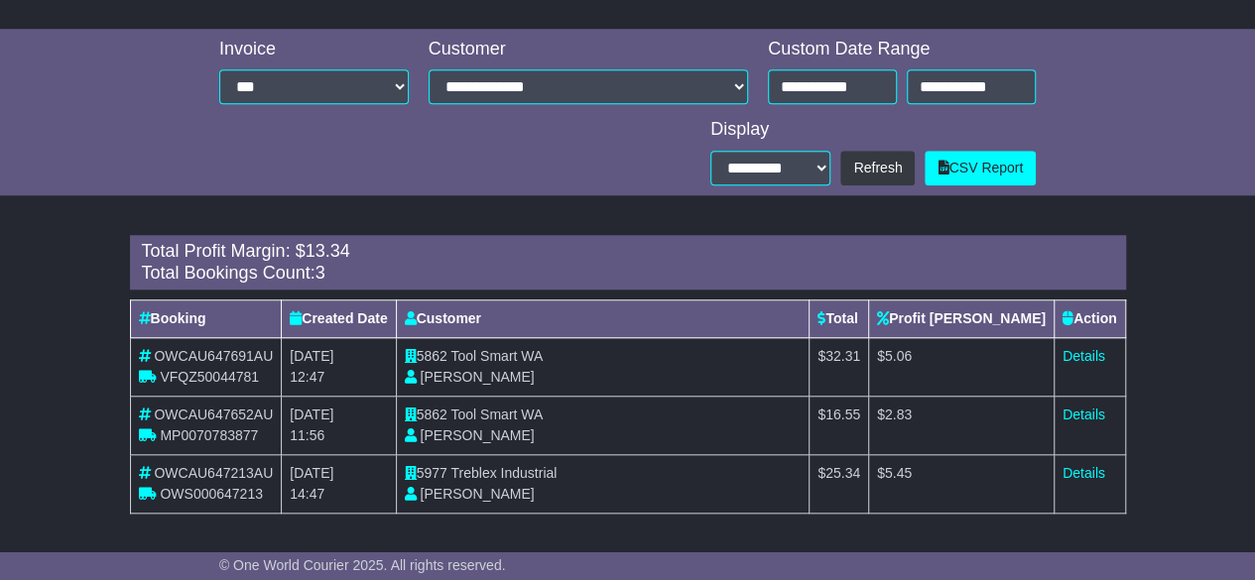
click at [536, 293] on div "Total Profit Margin: $ 13.34 Total Bookings Count: 3 Booking Created Date Custo…" at bounding box center [628, 374] width 996 height 279
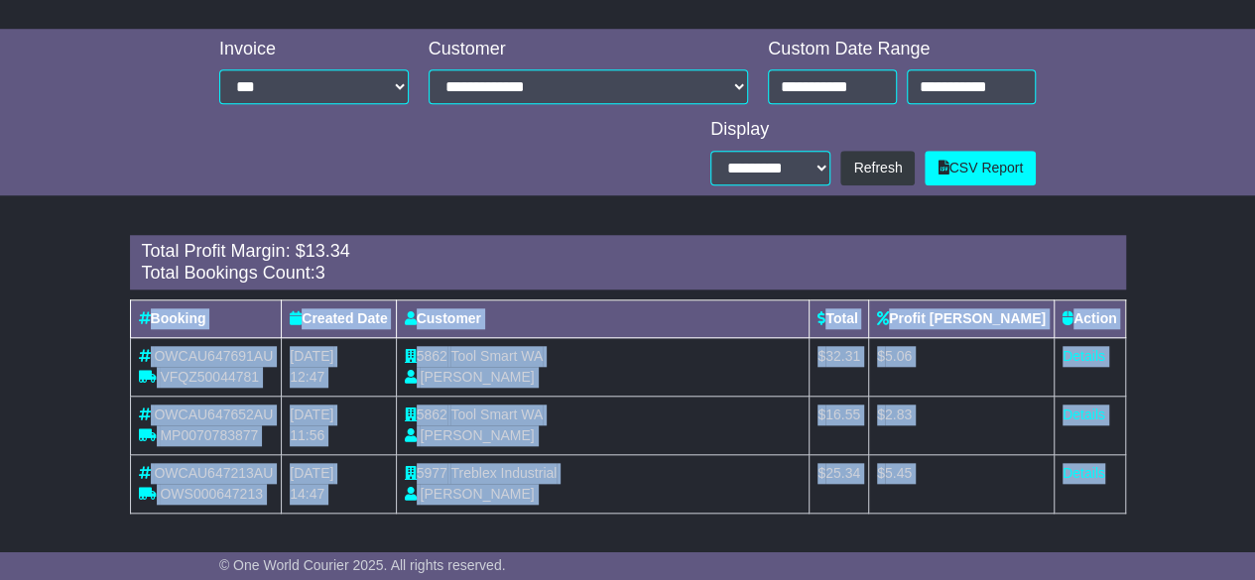
click at [536, 293] on div "Total Profit Margin: $ 13.34 Total Bookings Count: 3 Booking Created Date Custo…" at bounding box center [628, 374] width 996 height 279
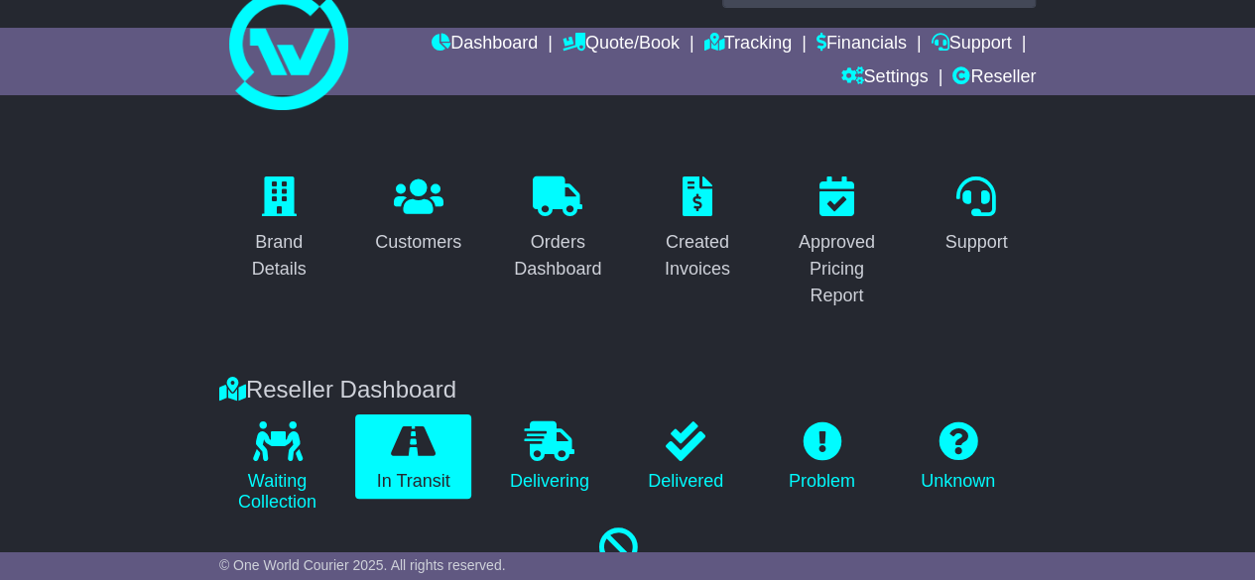
scroll to position [0, 0]
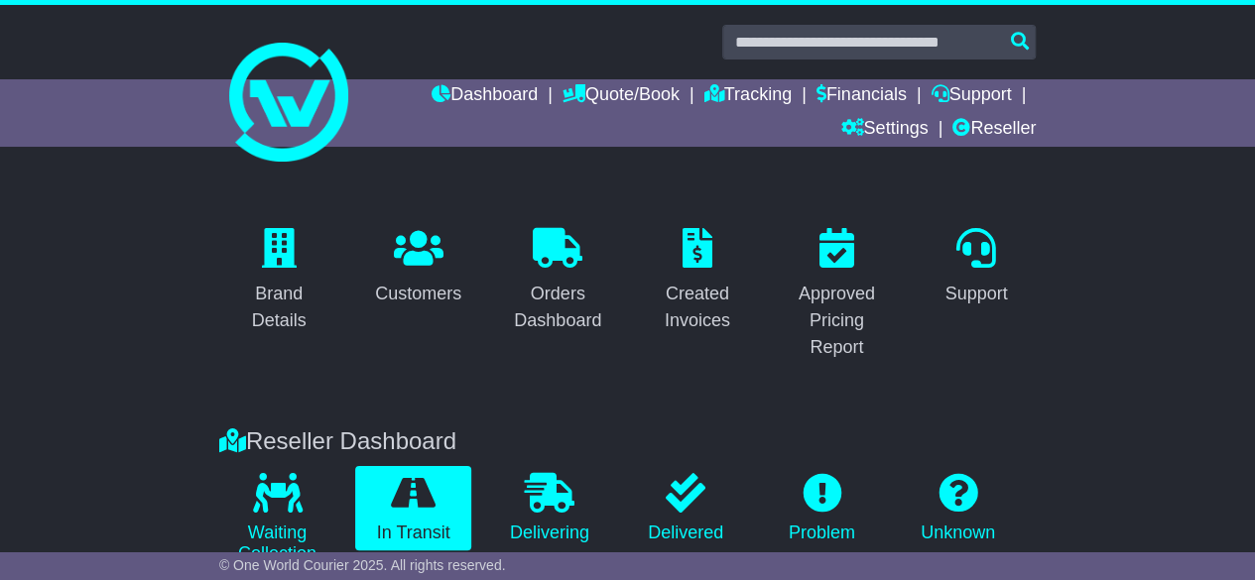
click at [187, 299] on div "Brand Details Customers Orders Dashboard Created Invoices Approved Pricing Repo…" at bounding box center [627, 295] width 1255 height 226
click at [137, 364] on div "Brand Details Customers Orders Dashboard Created Invoices Approved Pricing Repo…" at bounding box center [627, 295] width 1255 height 226
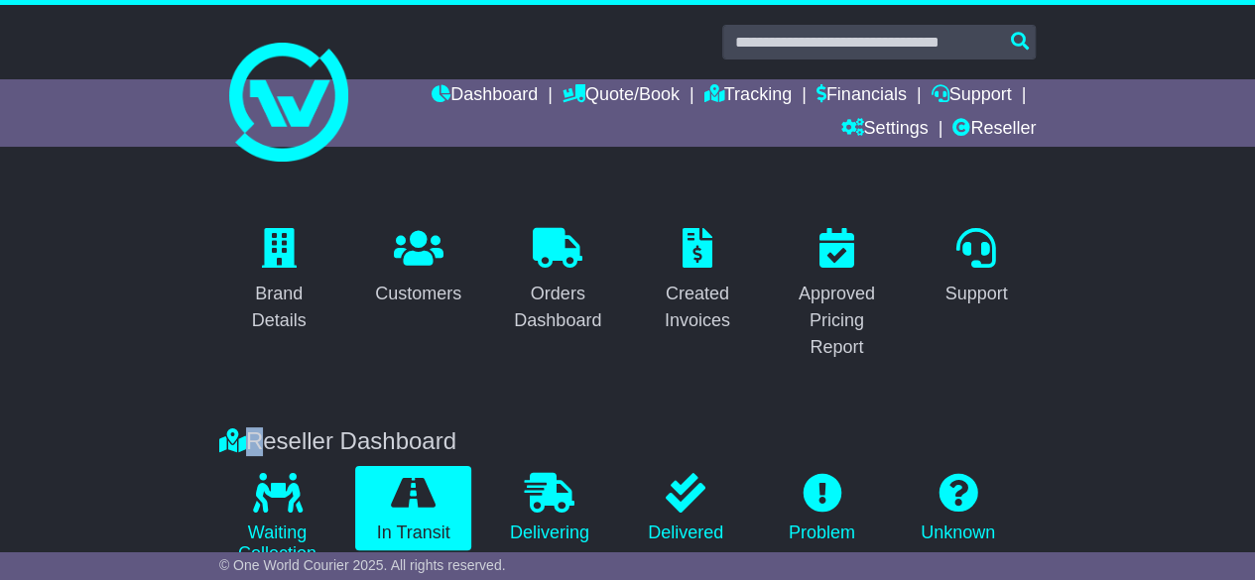
click at [137, 364] on div "Brand Details Customers Orders Dashboard Created Invoices Approved Pricing Repo…" at bounding box center [627, 295] width 1255 height 226
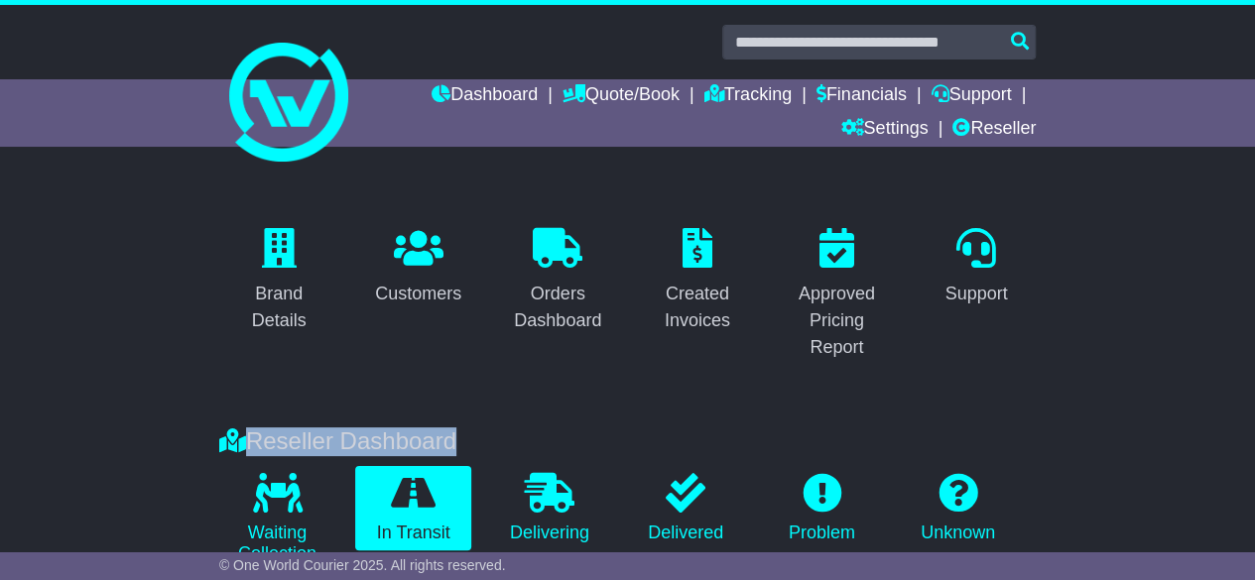
click at [1005, 126] on link "Reseller" at bounding box center [993, 130] width 83 height 34
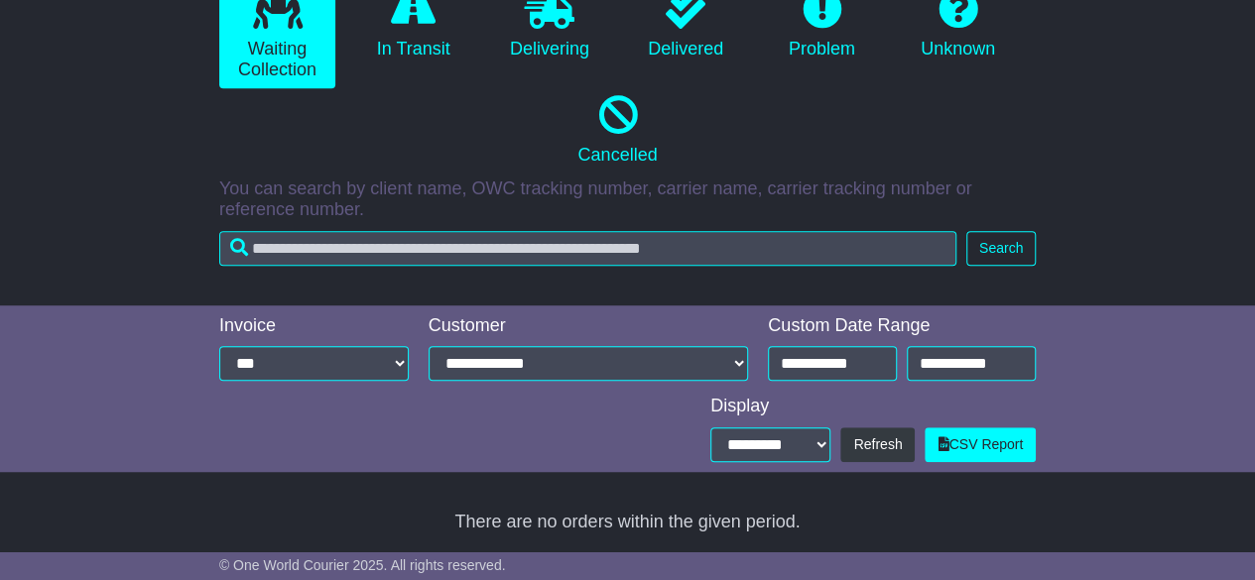
click at [715, 518] on div "There are no orders within the given period." at bounding box center [628, 523] width 996 height 22
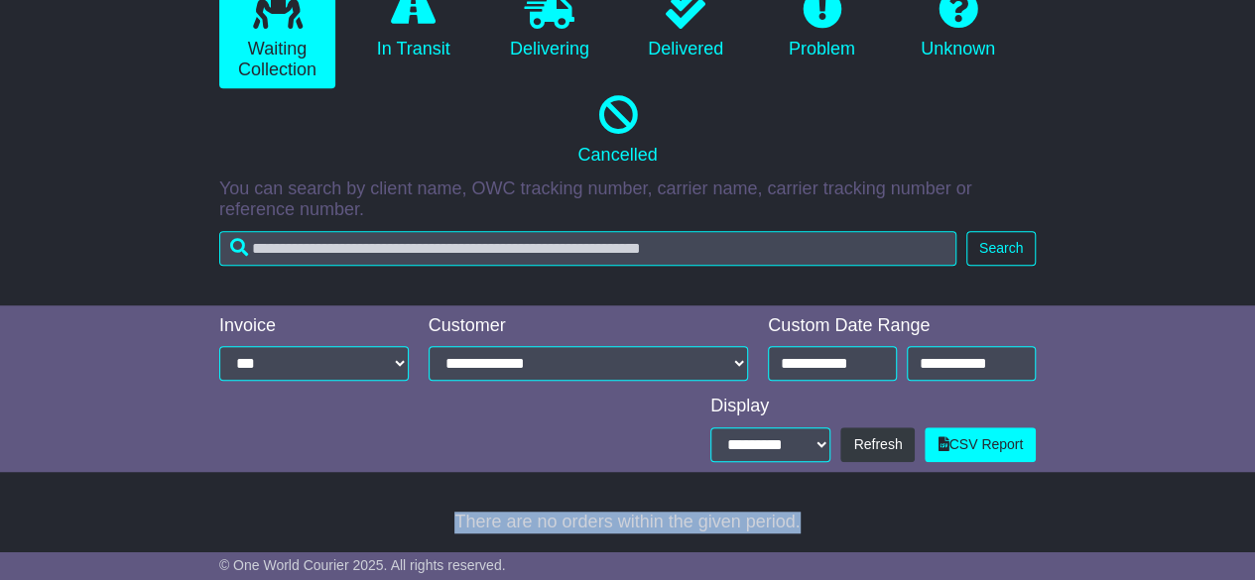
click at [715, 518] on div "There are no orders within the given period." at bounding box center [628, 523] width 996 height 22
click at [605, 503] on div "Loading... There are no orders within the given period. Total Profit Margin: $ …" at bounding box center [628, 523] width 1016 height 42
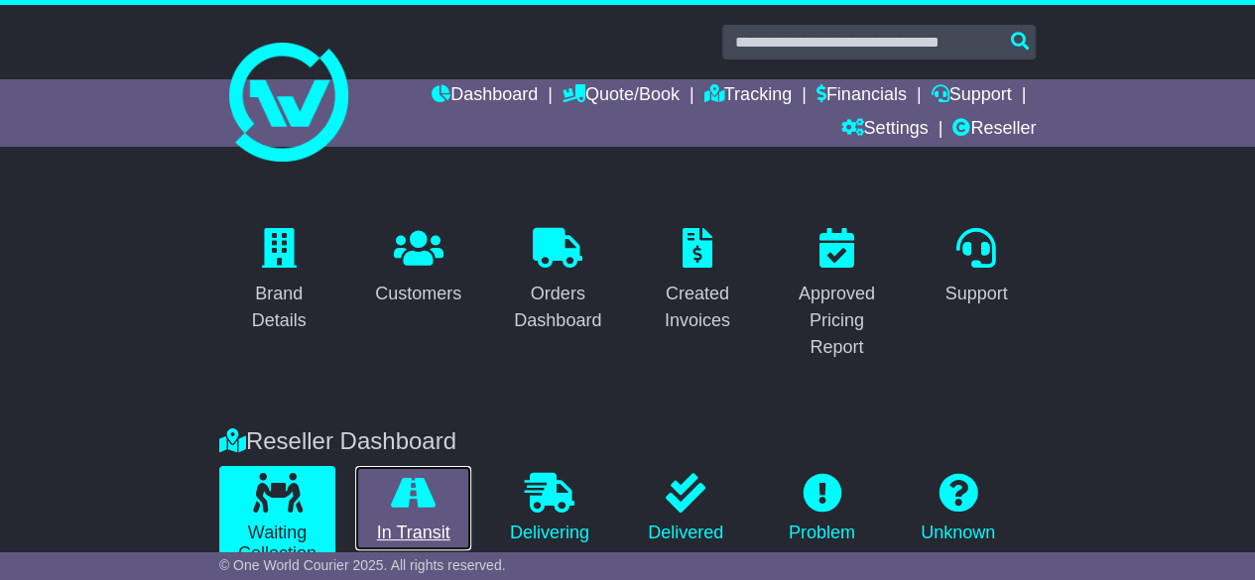
click at [453, 478] on link "In Transit" at bounding box center [413, 508] width 116 height 85
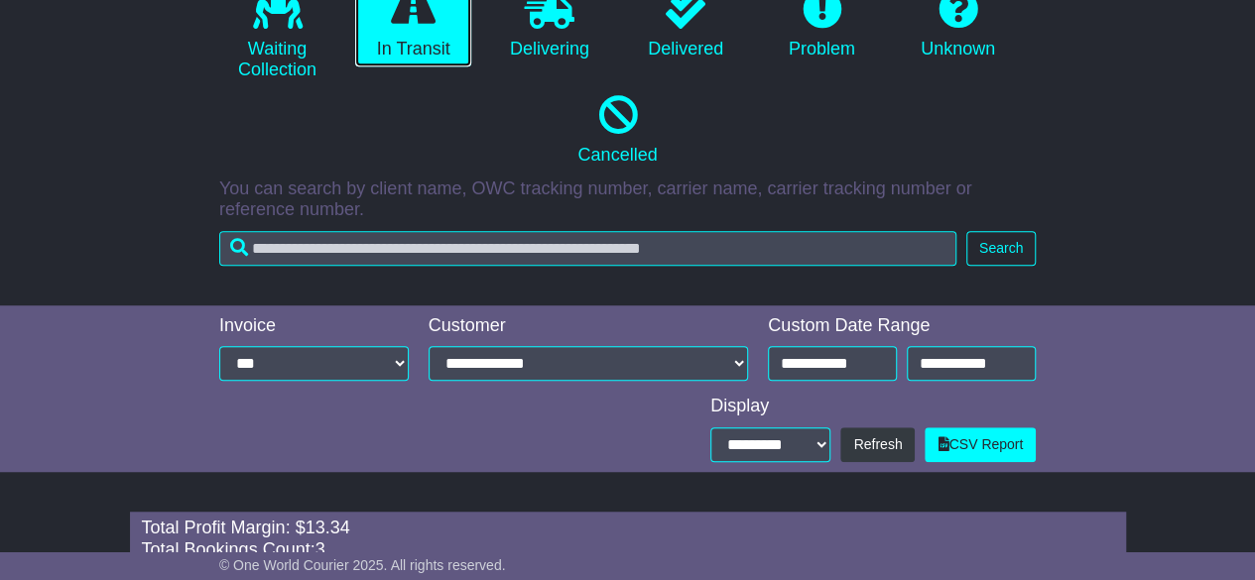
scroll to position [478, 0]
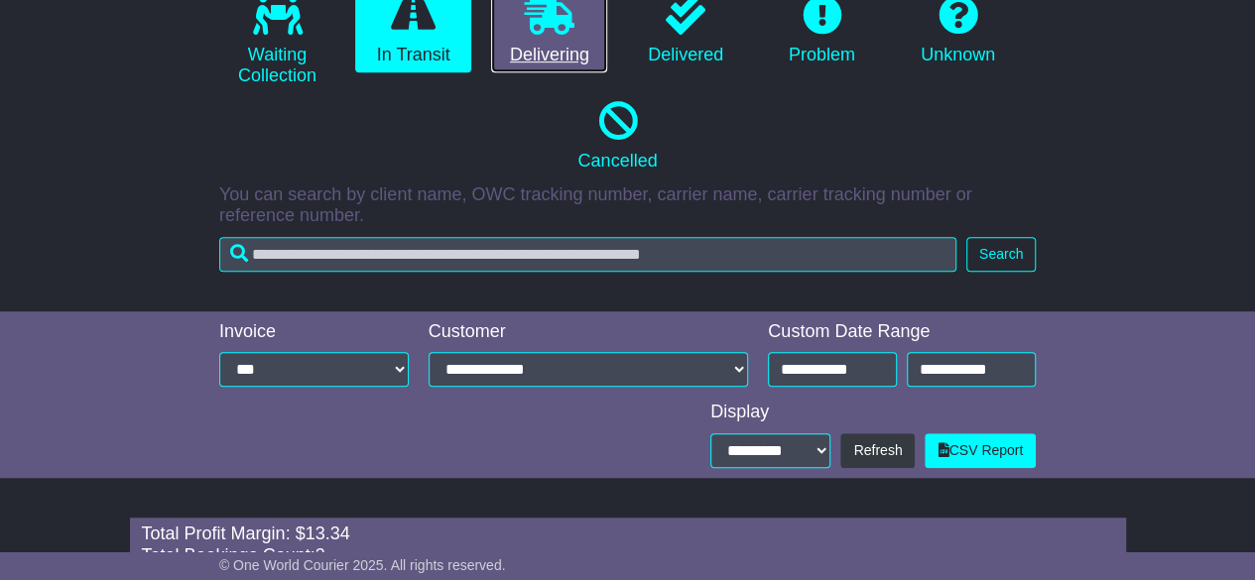
click at [536, 23] on icon at bounding box center [550, 15] width 50 height 40
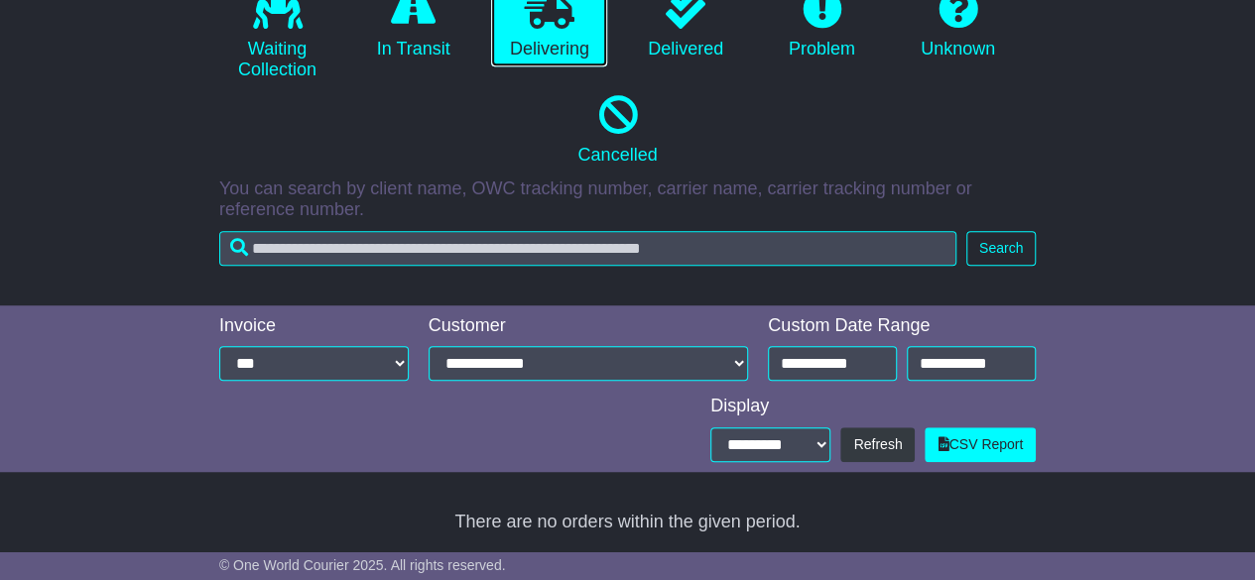
scroll to position [436, 0]
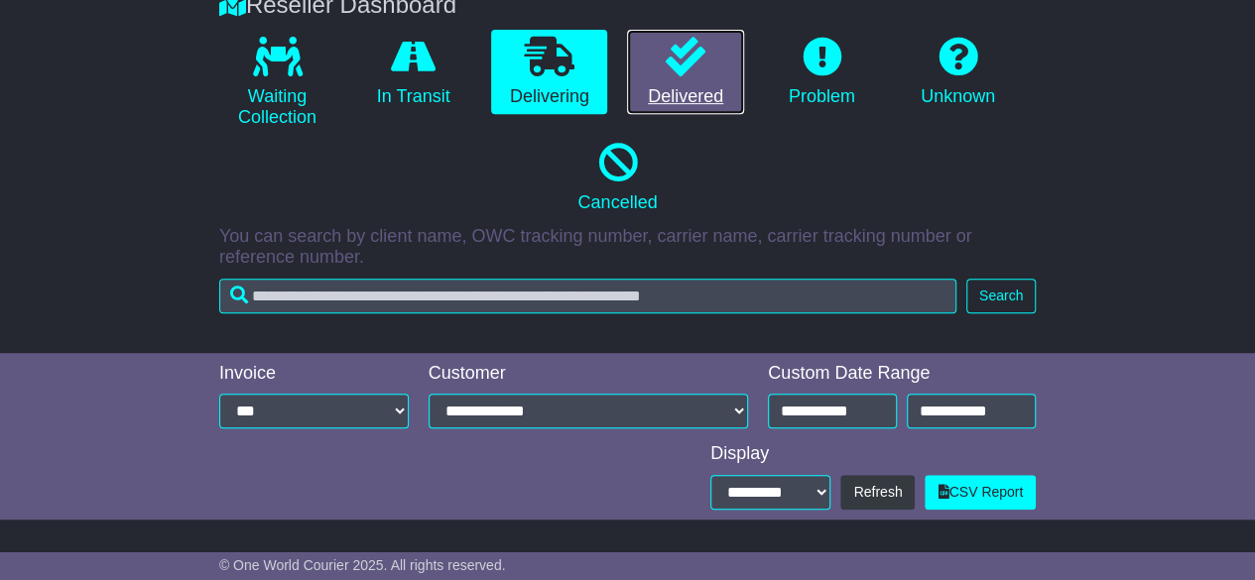
click at [662, 104] on link "Delivered" at bounding box center [685, 72] width 116 height 85
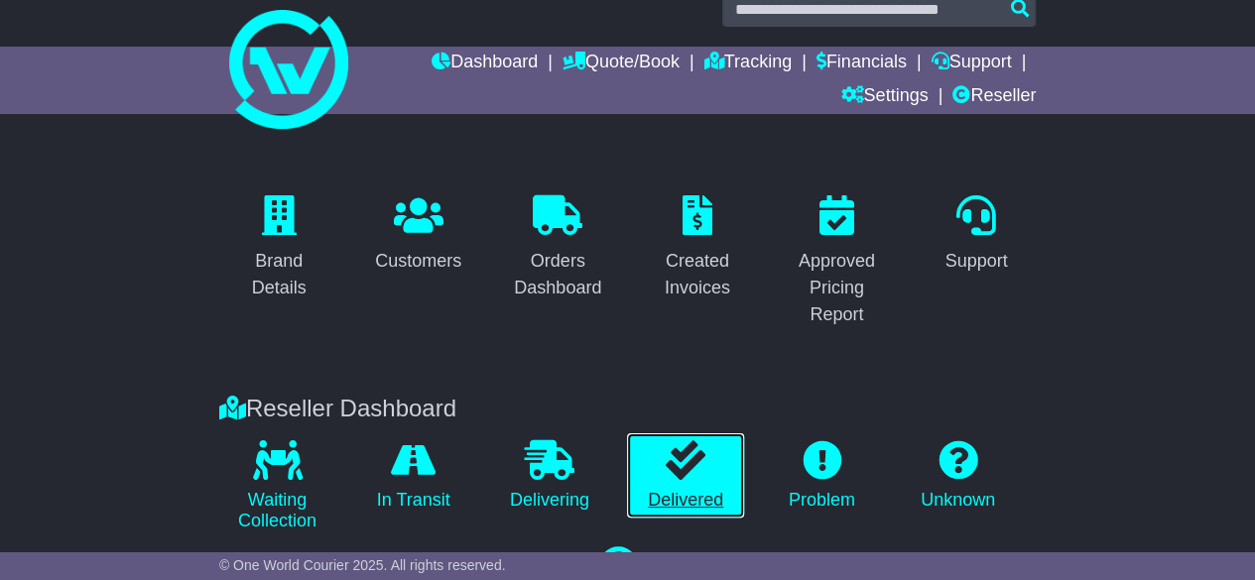
scroll to position [0, 0]
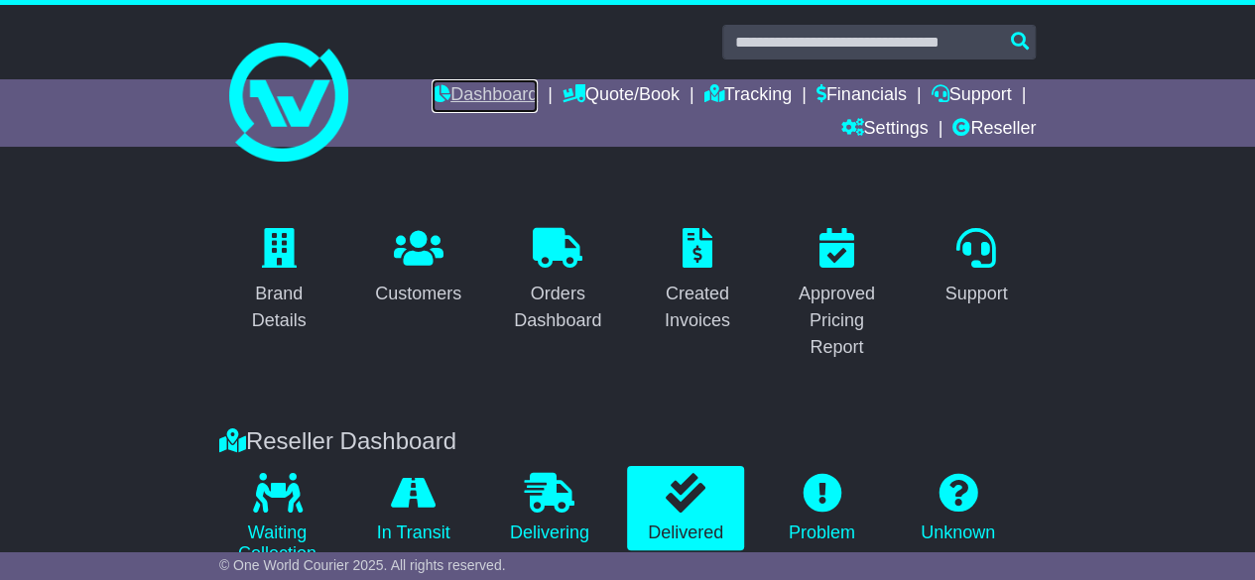
click at [484, 103] on link "Dashboard" at bounding box center [485, 96] width 106 height 34
